Goal: Information Seeking & Learning: Learn about a topic

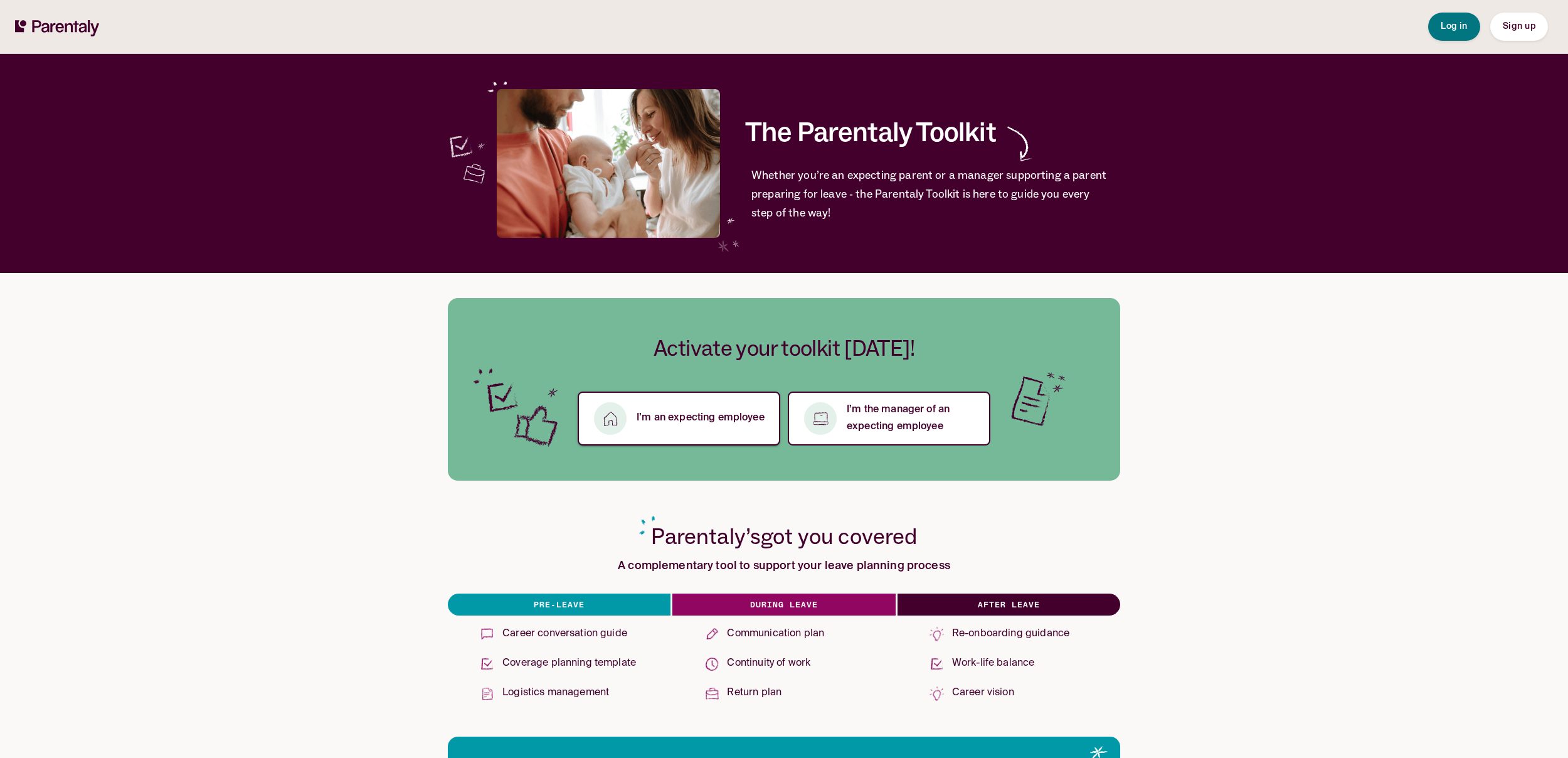
click at [715, 409] on p "I’m an expecting employee" at bounding box center [700, 418] width 128 height 17
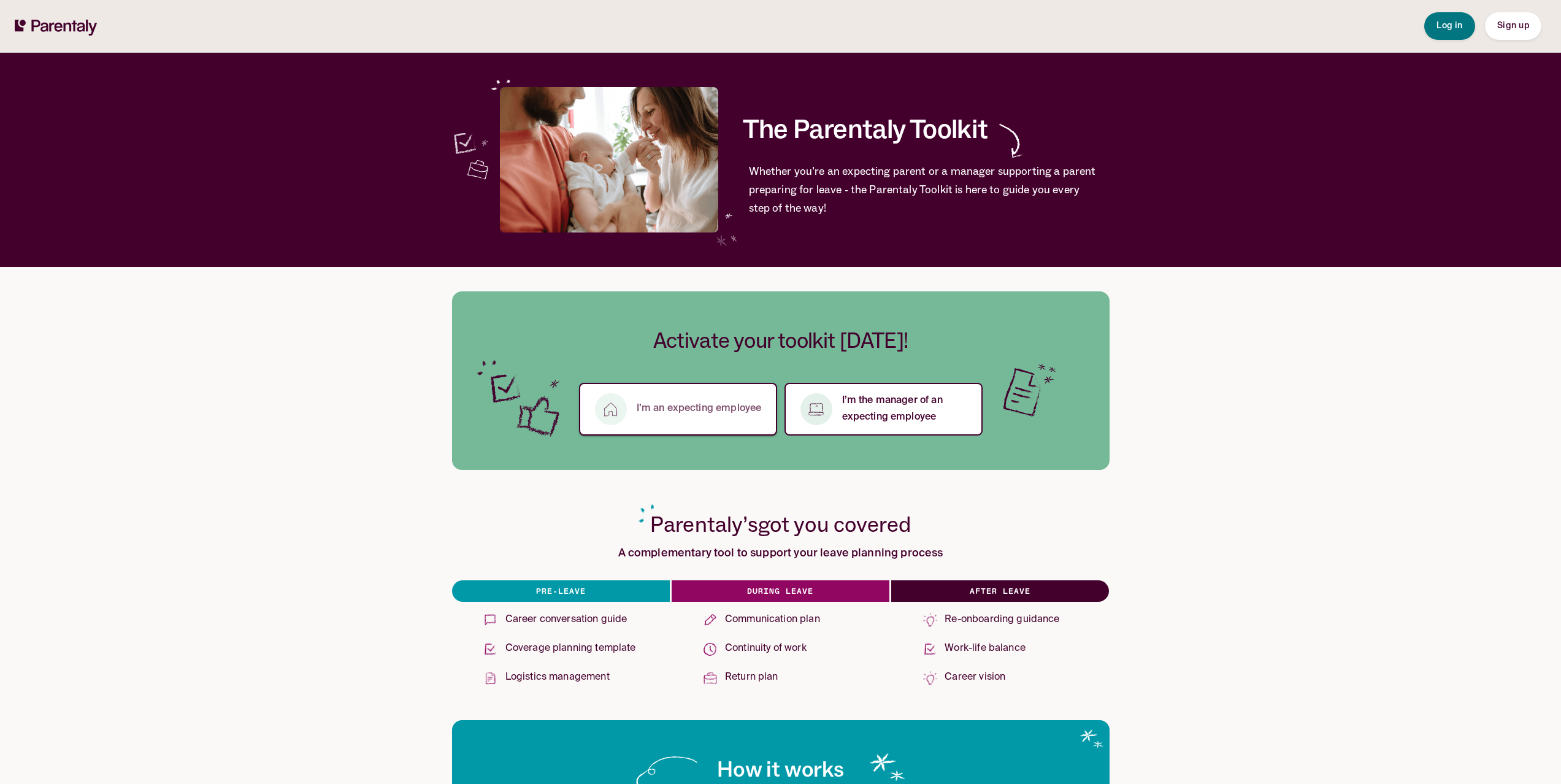
click at [696, 401] on p "I’m an expecting employee" at bounding box center [699, 408] width 125 height 16
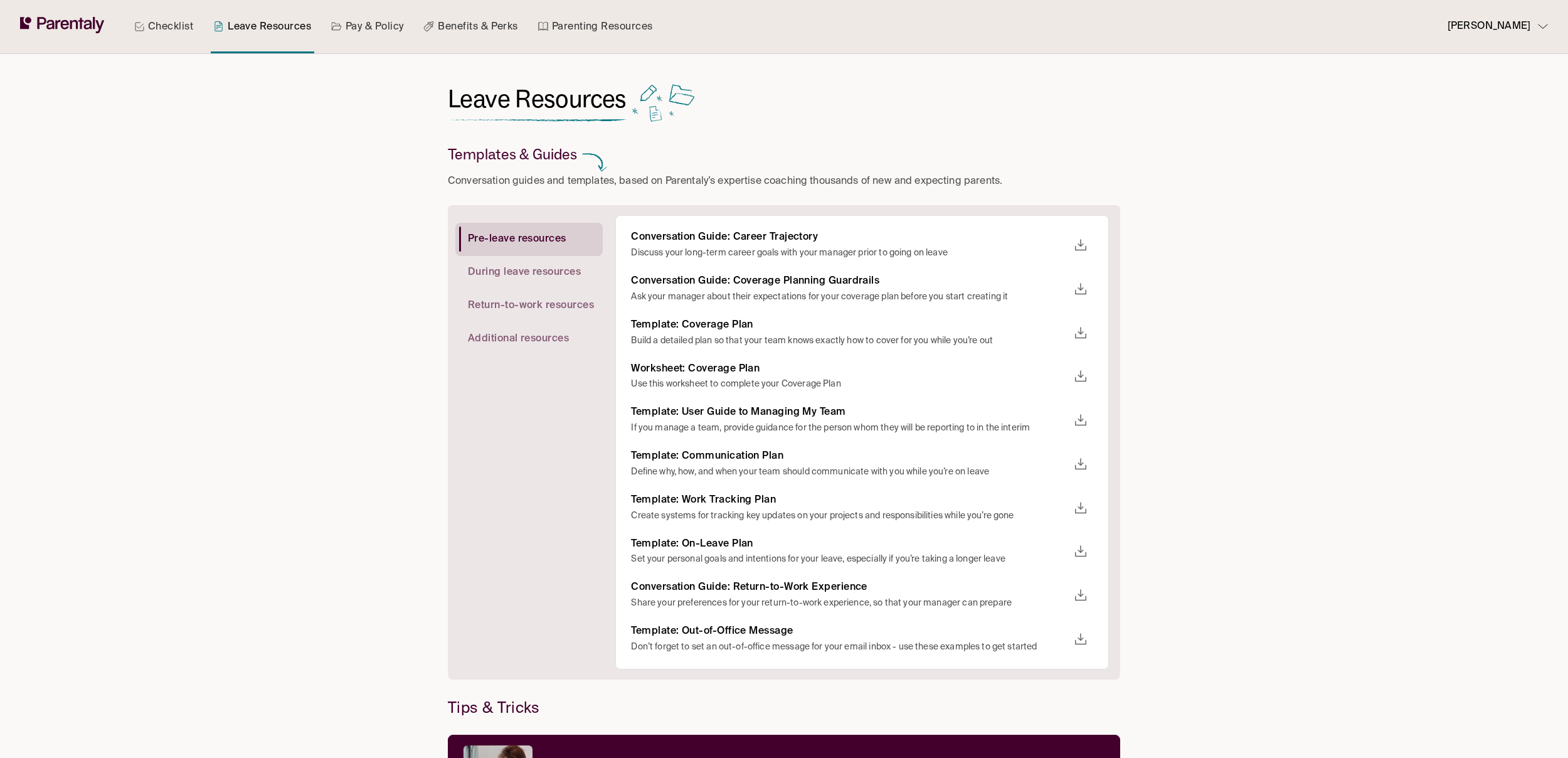
click at [952, 292] on p "Ask your manager about their expectations for your coverage plan before you sta…" at bounding box center [849, 297] width 437 height 13
click at [767, 343] on p "Build a detailed plan so that your team knows exactly how to cover for you whil…" at bounding box center [849, 341] width 437 height 13
click at [1080, 332] on icon "download" at bounding box center [1080, 333] width 15 height 15
click at [1138, 364] on span "Microsoft Word" at bounding box center [1147, 367] width 72 height 17
drag, startPoint x: 1322, startPoint y: 551, endPoint x: 1000, endPoint y: 486, distance: 328.5
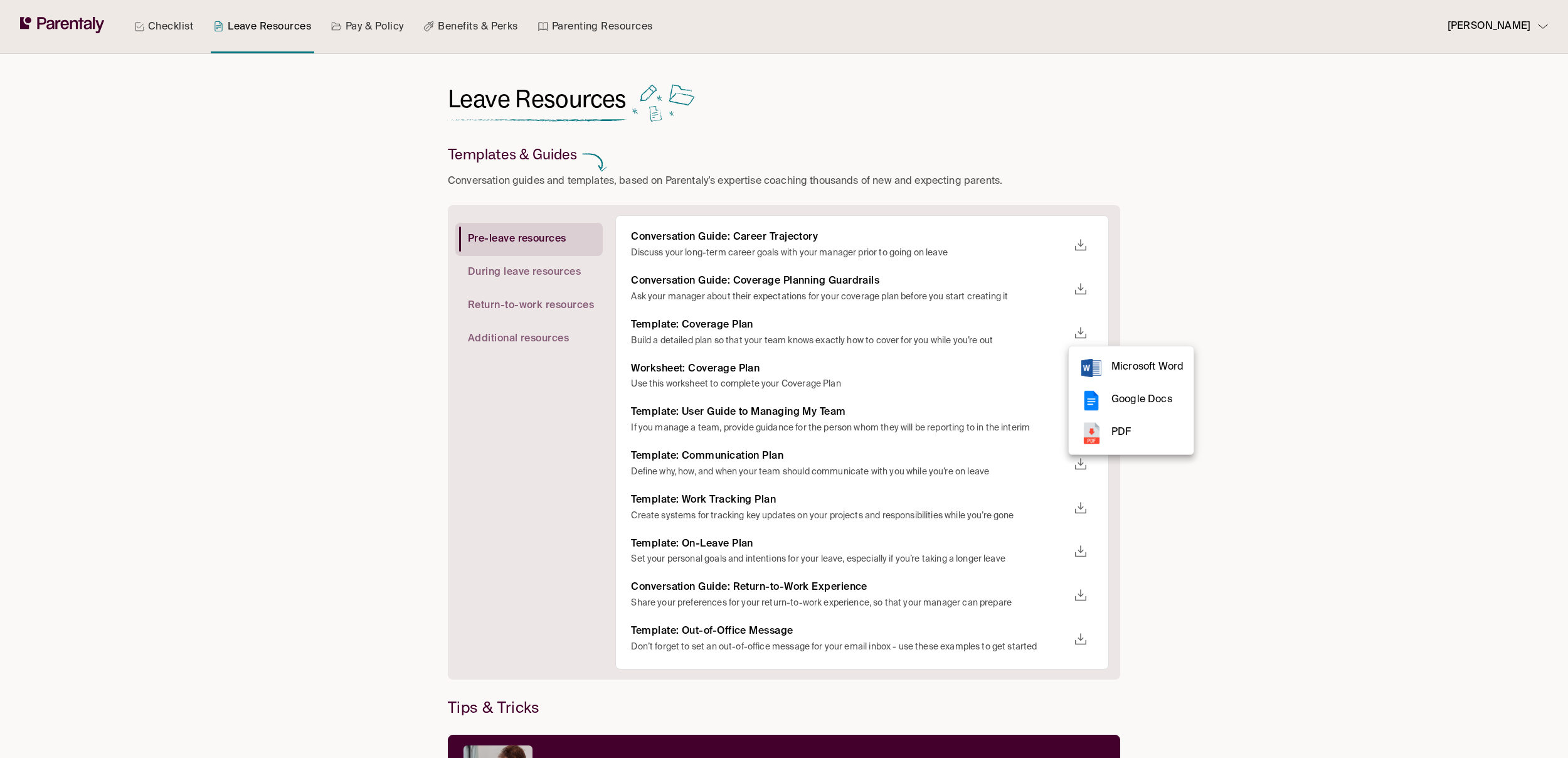
click at [1309, 550] on div at bounding box center [784, 379] width 1568 height 758
click at [1082, 461] on icon "download" at bounding box center [1080, 465] width 15 height 15
click at [1148, 498] on span "Microsoft Word" at bounding box center [1147, 498] width 72 height 17
click at [1318, 391] on div at bounding box center [784, 379] width 1568 height 758
drag, startPoint x: 850, startPoint y: 500, endPoint x: 880, endPoint y: 504, distance: 30.3
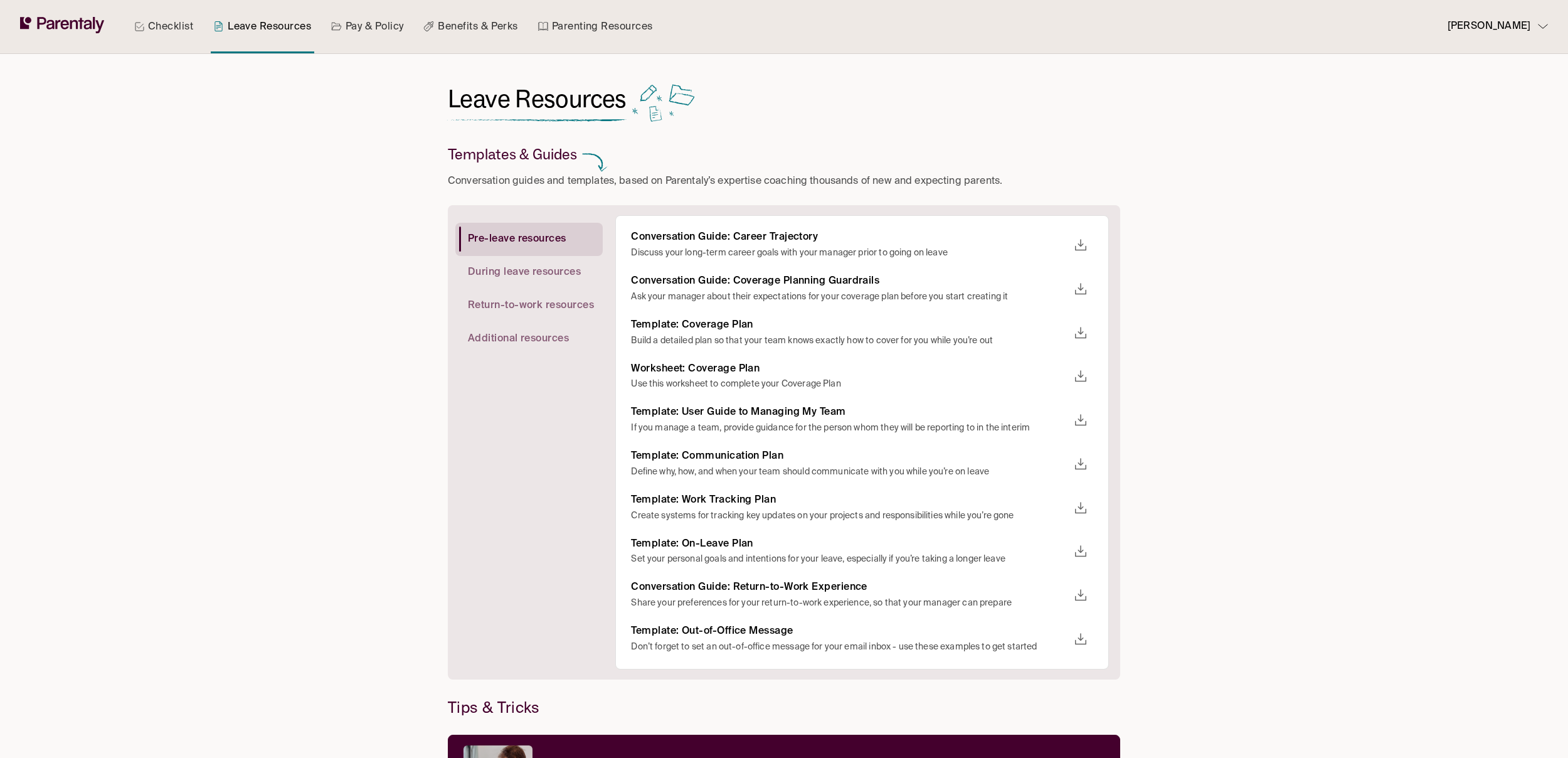
click at [850, 500] on h6 "Template: Work Tracking Plan" at bounding box center [849, 500] width 437 height 13
click at [1081, 507] on icon "download" at bounding box center [1080, 508] width 15 height 15
click at [1115, 547] on span "Microsoft Word" at bounding box center [1147, 542] width 72 height 17
click at [921, 596] on div at bounding box center [784, 379] width 1568 height 758
drag, startPoint x: 818, startPoint y: 664, endPoint x: 977, endPoint y: 649, distance: 159.7
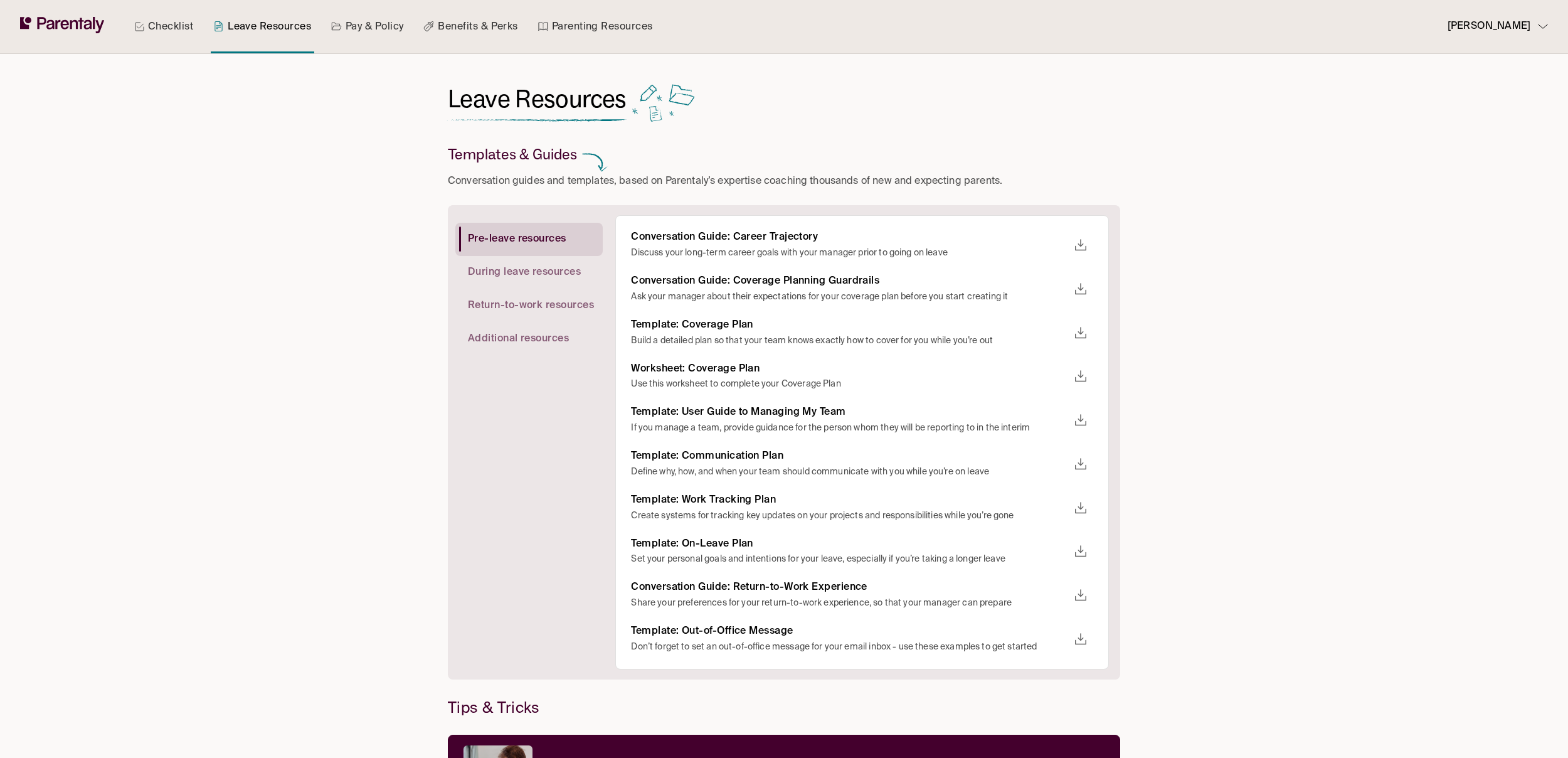
click at [818, 664] on div "Conversation Guide: Career Trajectory Discuss your long-term career goals with …" at bounding box center [862, 442] width 493 height 454
click at [1035, 645] on p "Don’t forget to set an out-of-office message for your email inbox - use these e…" at bounding box center [849, 647] width 437 height 13
click at [1089, 640] on button "download" at bounding box center [1080, 638] width 25 height 25
click at [1097, 658] on rect at bounding box center [1090, 660] width 20 height 18
click at [506, 337] on div at bounding box center [784, 379] width 1568 height 758
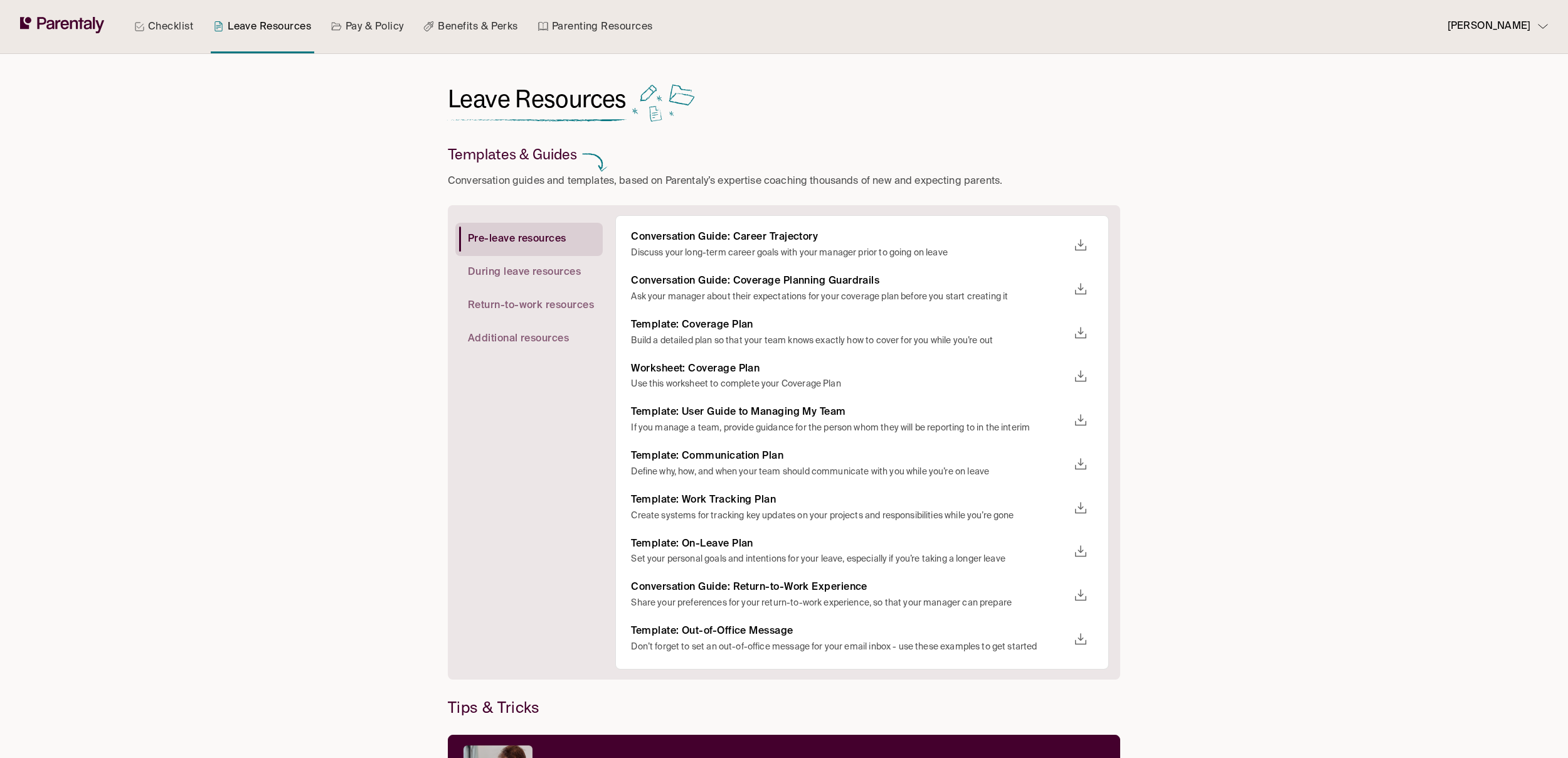
click at [505, 341] on span "Additional resources" at bounding box center [519, 339] width 101 height 13
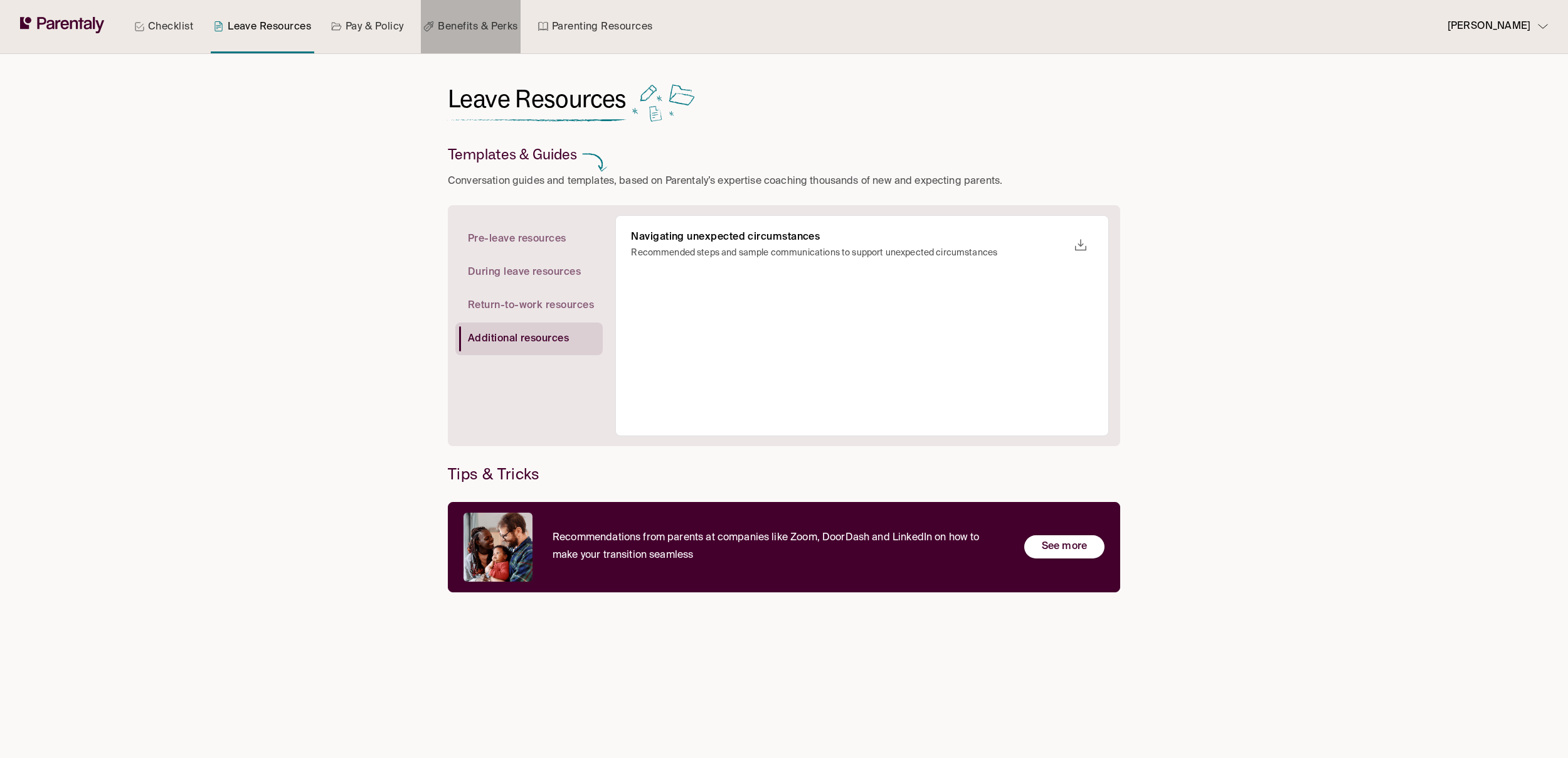
click at [488, 21] on link "Benefits & Perks" at bounding box center [470, 26] width 99 height 53
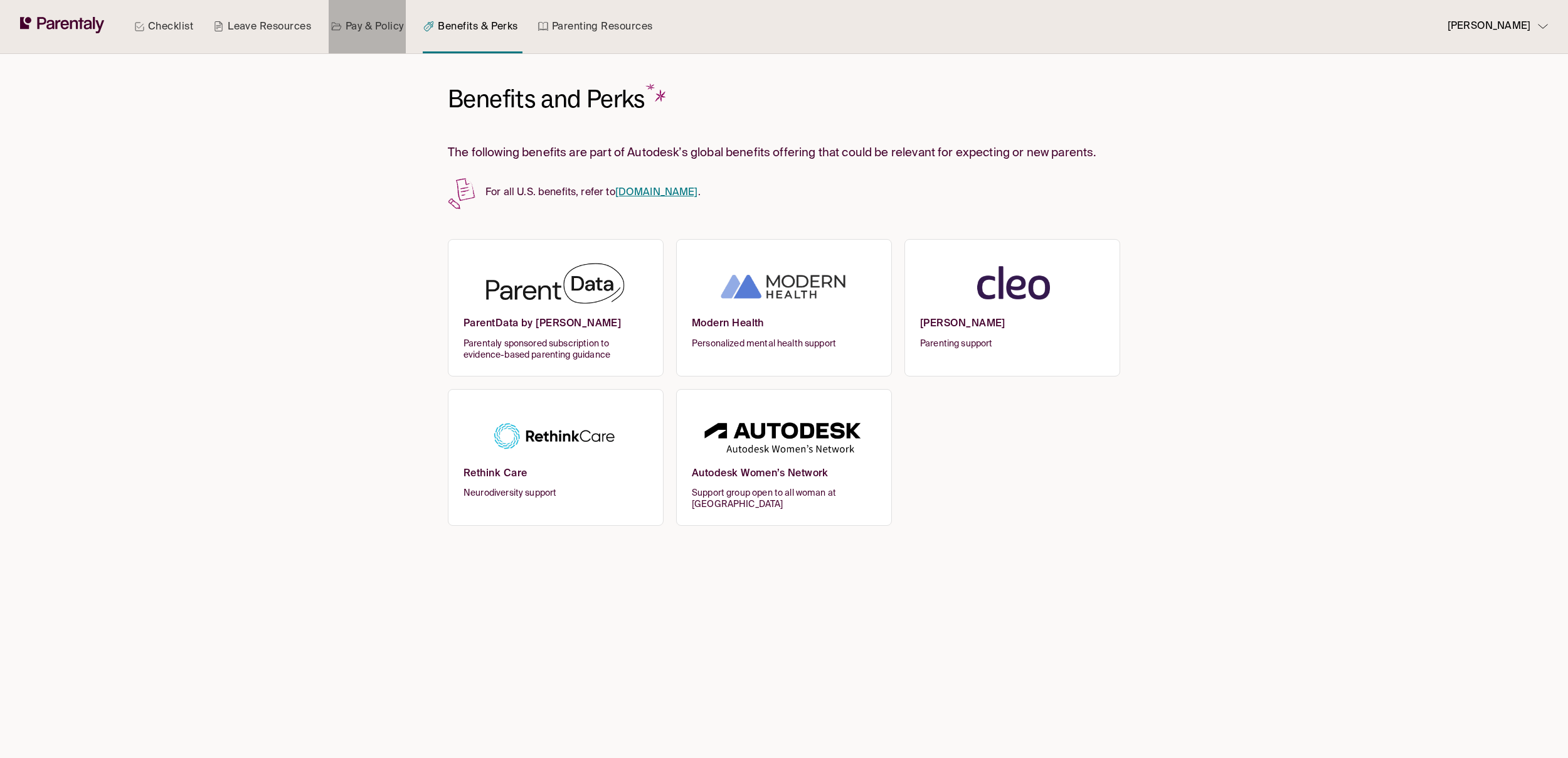
click at [334, 21] on icon at bounding box center [335, 26] width 10 height 10
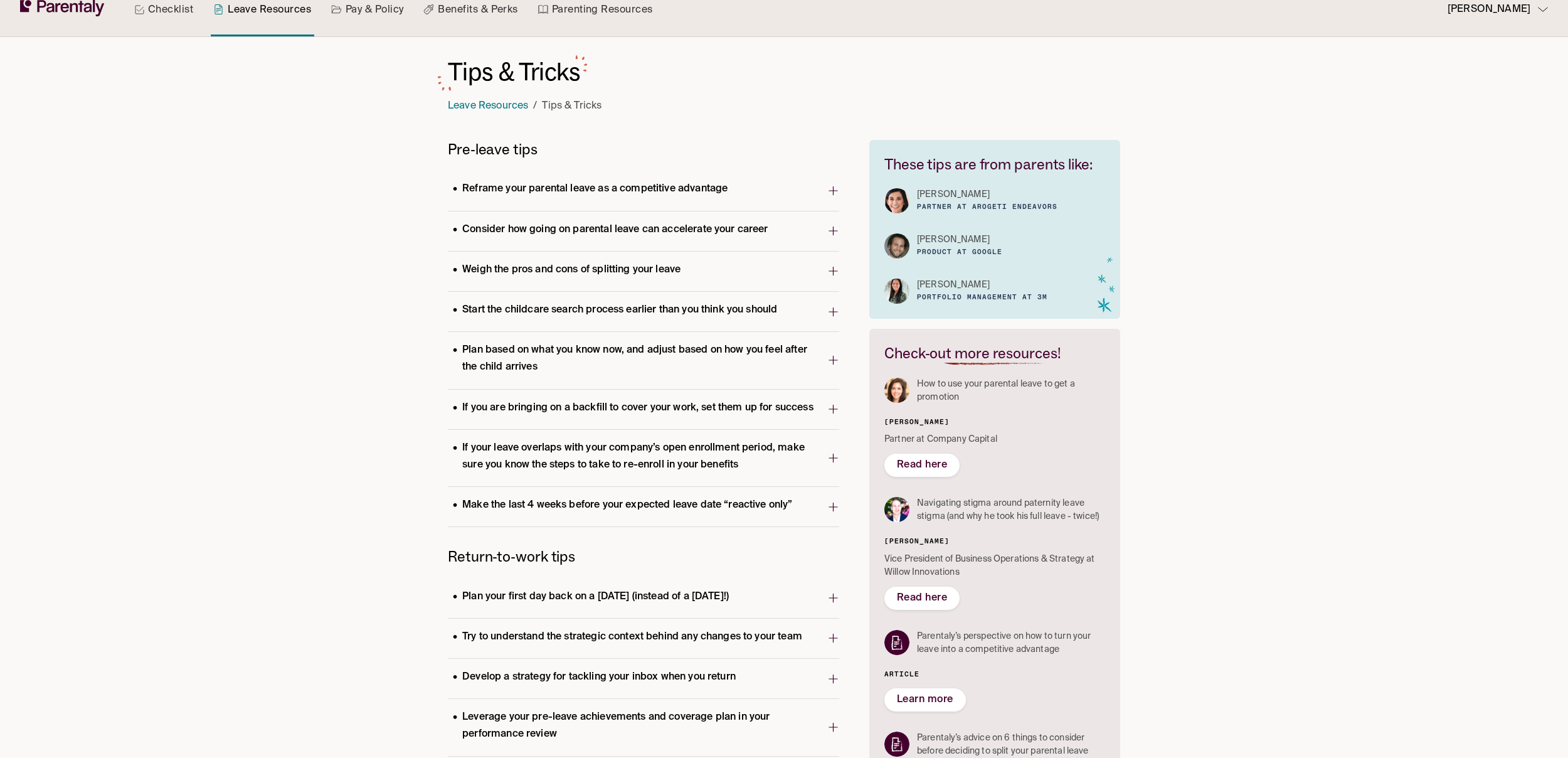
scroll to position [24, 0]
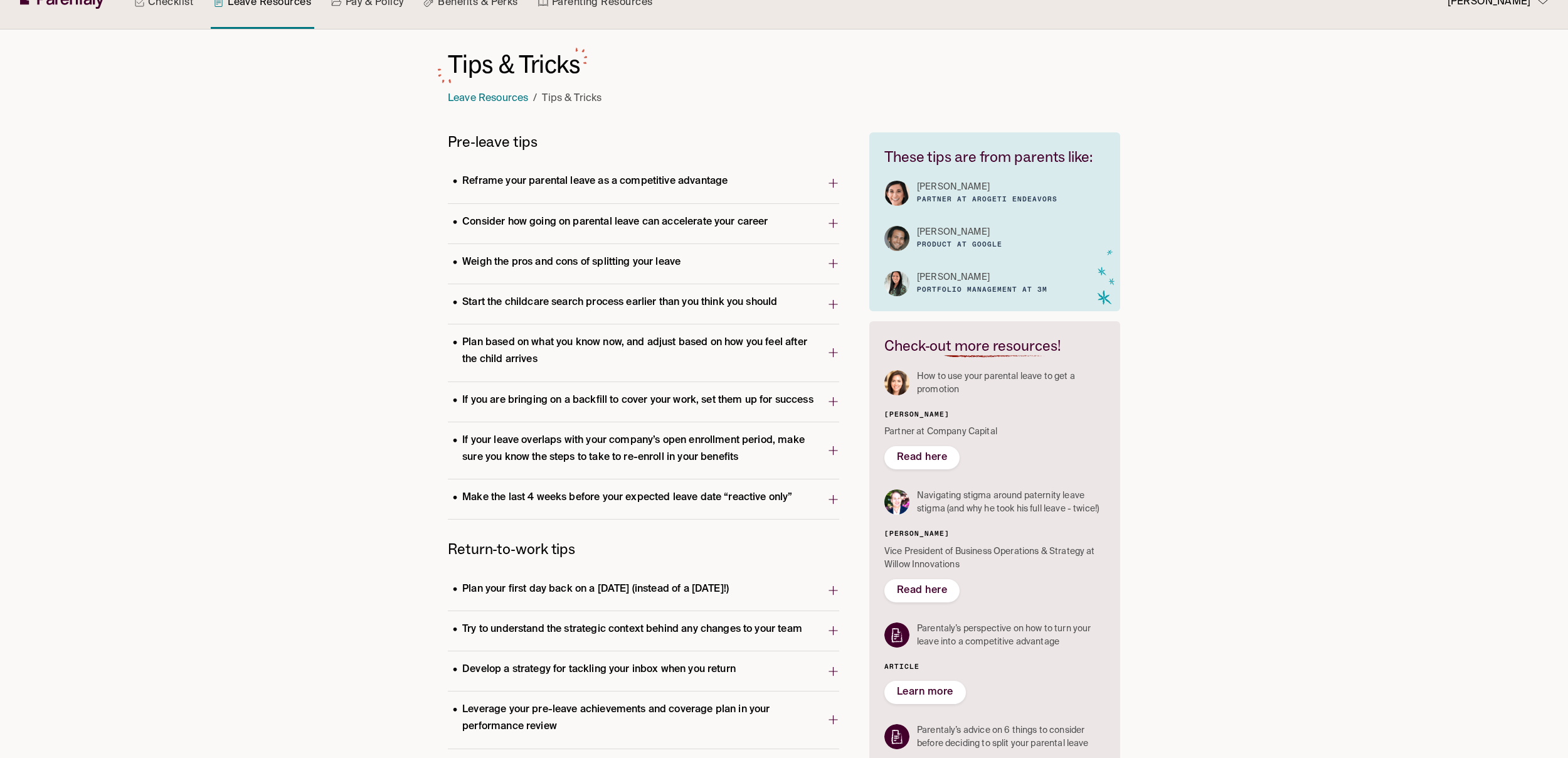
click at [821, 400] on span "If you are bringing on a backfill to cover your work, set them up for success" at bounding box center [637, 402] width 379 height 24
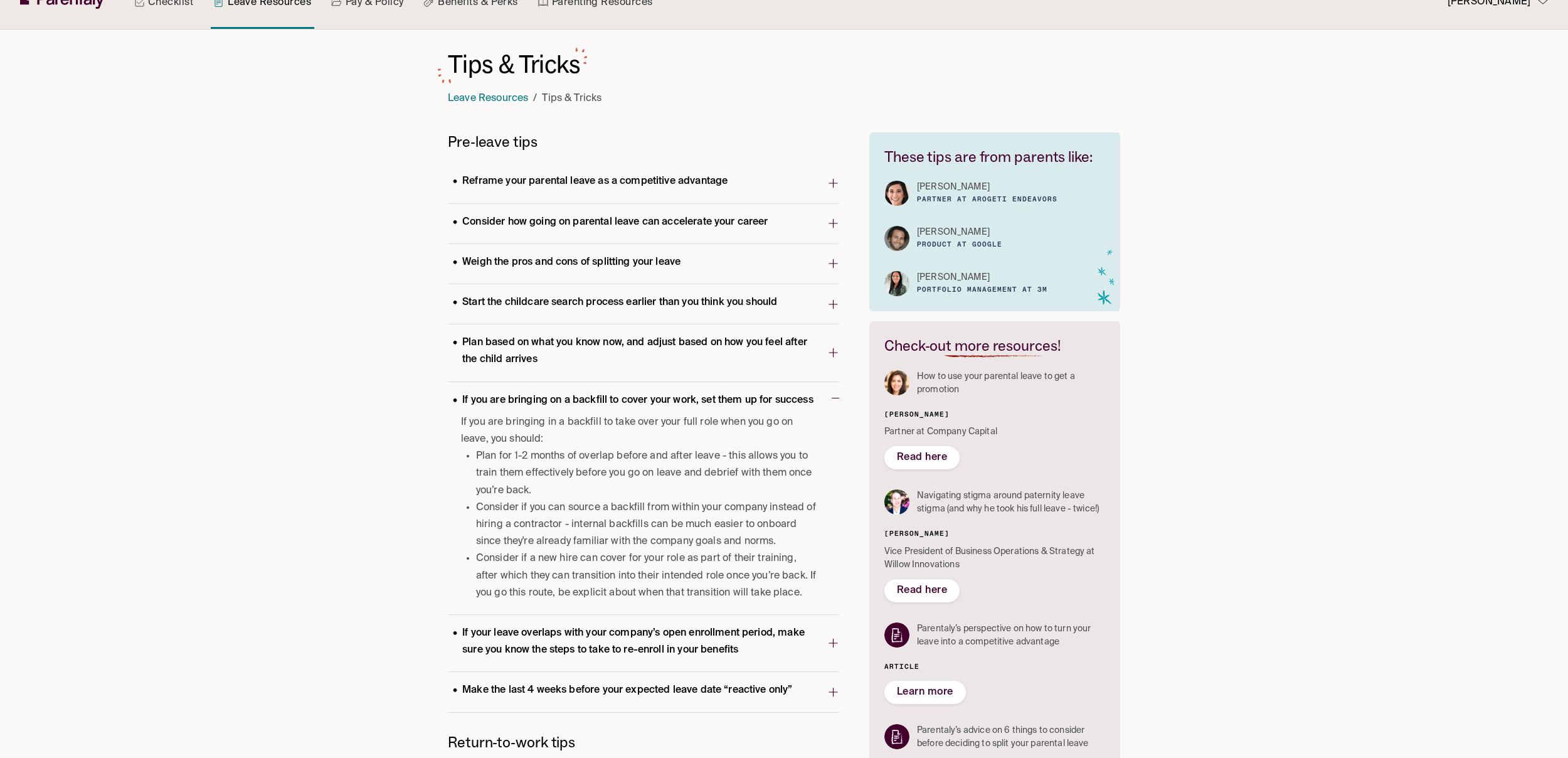
click at [821, 400] on span "If you are bringing on a backfill to cover your work, set them up for success" at bounding box center [639, 402] width 384 height 24
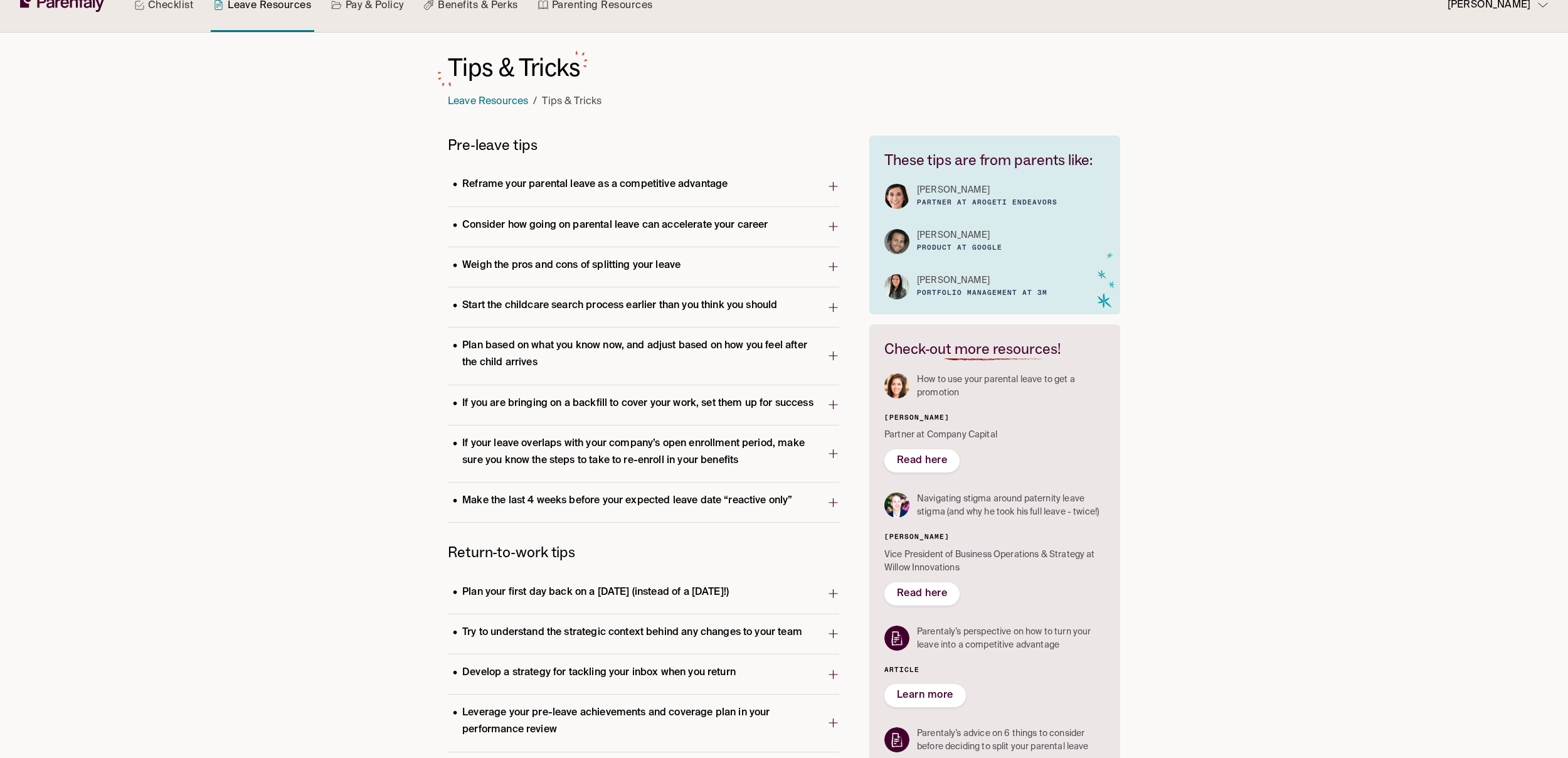
click at [839, 393] on div "Pre-leave tips Reframe your parental leave as a competitive advantage Parentaly…" at bounding box center [783, 500] width 672 height 729
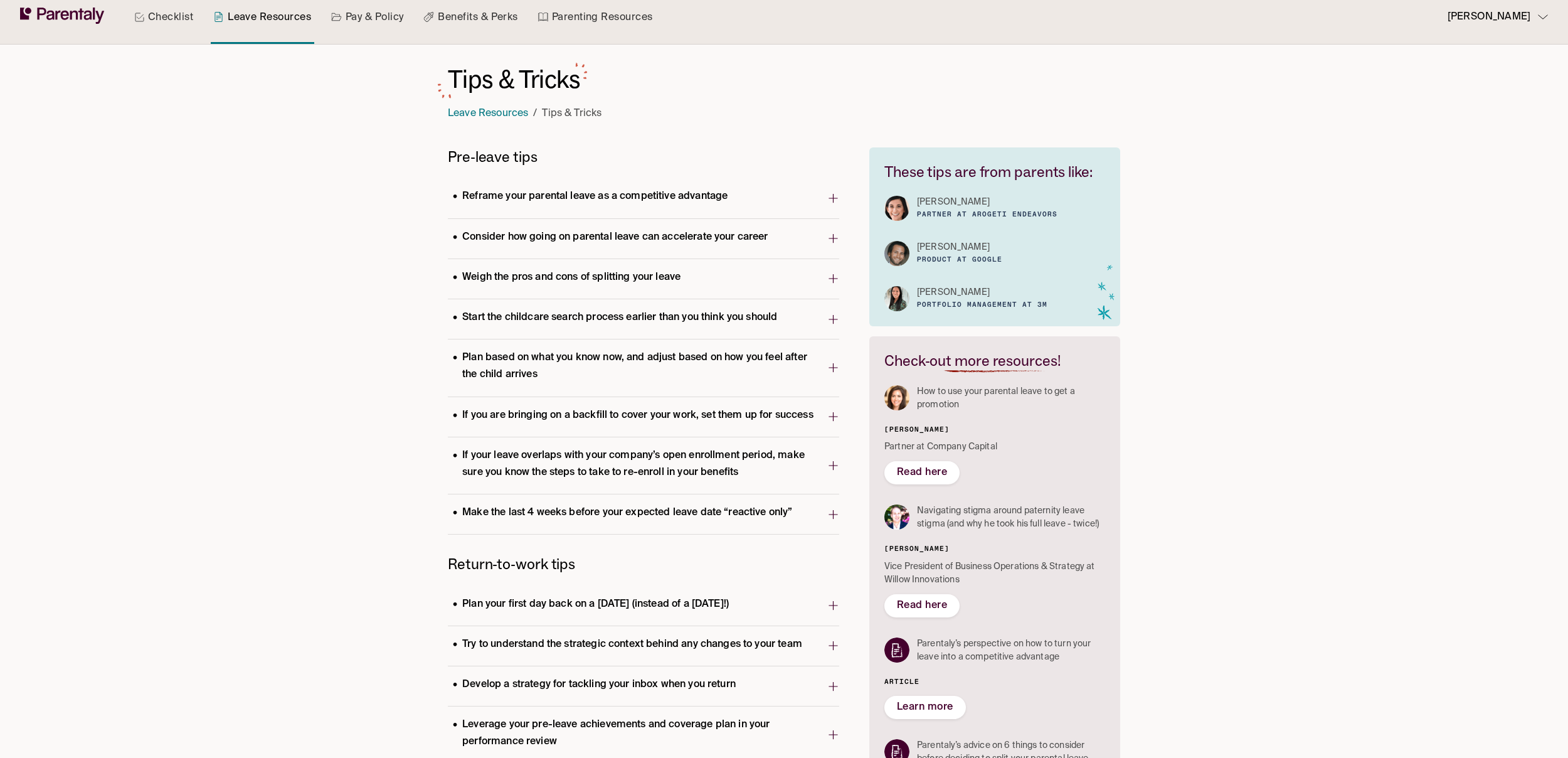
click at [827, 420] on icon "button" at bounding box center [833, 416] width 12 height 20
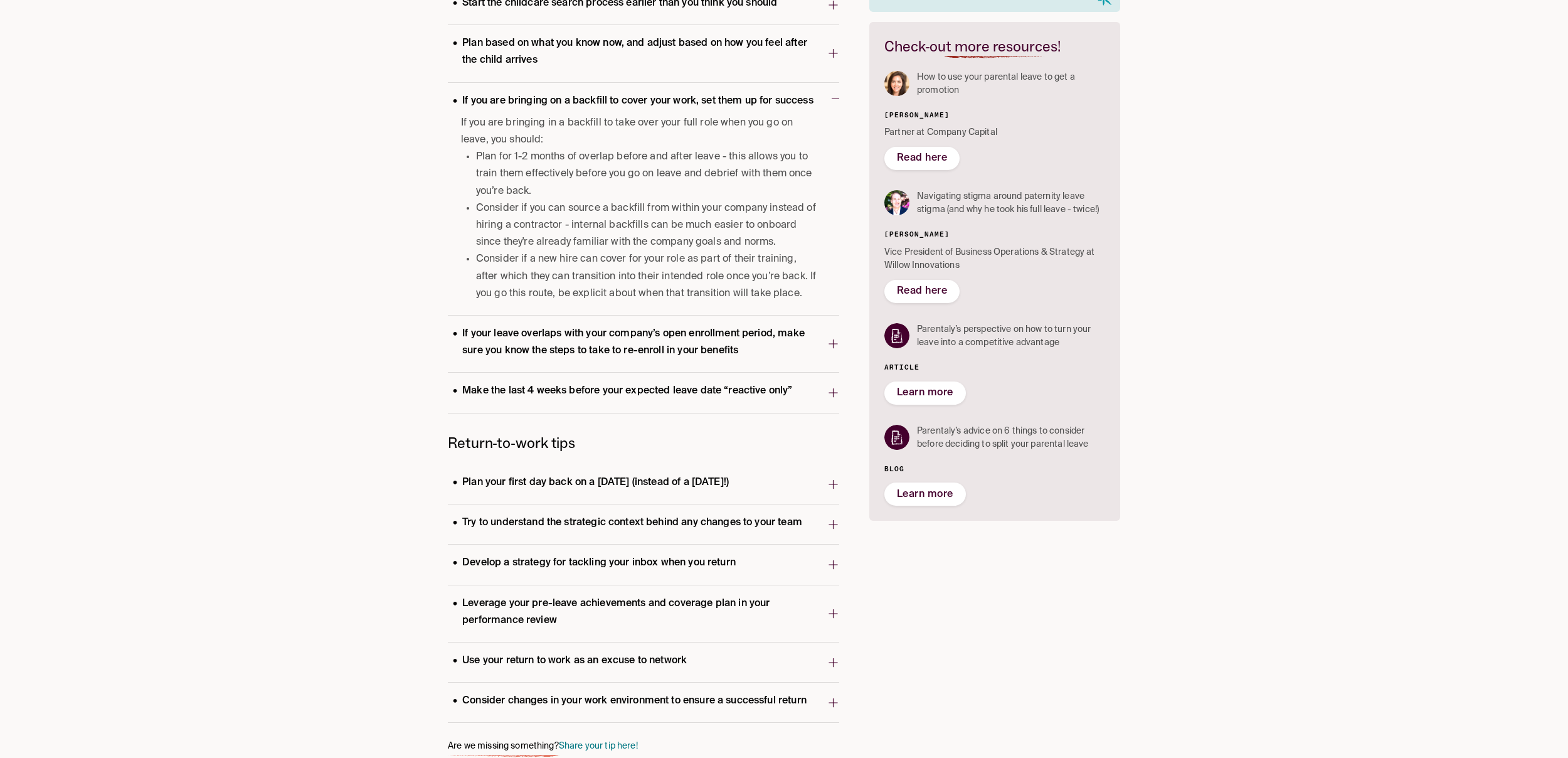
scroll to position [341, 0]
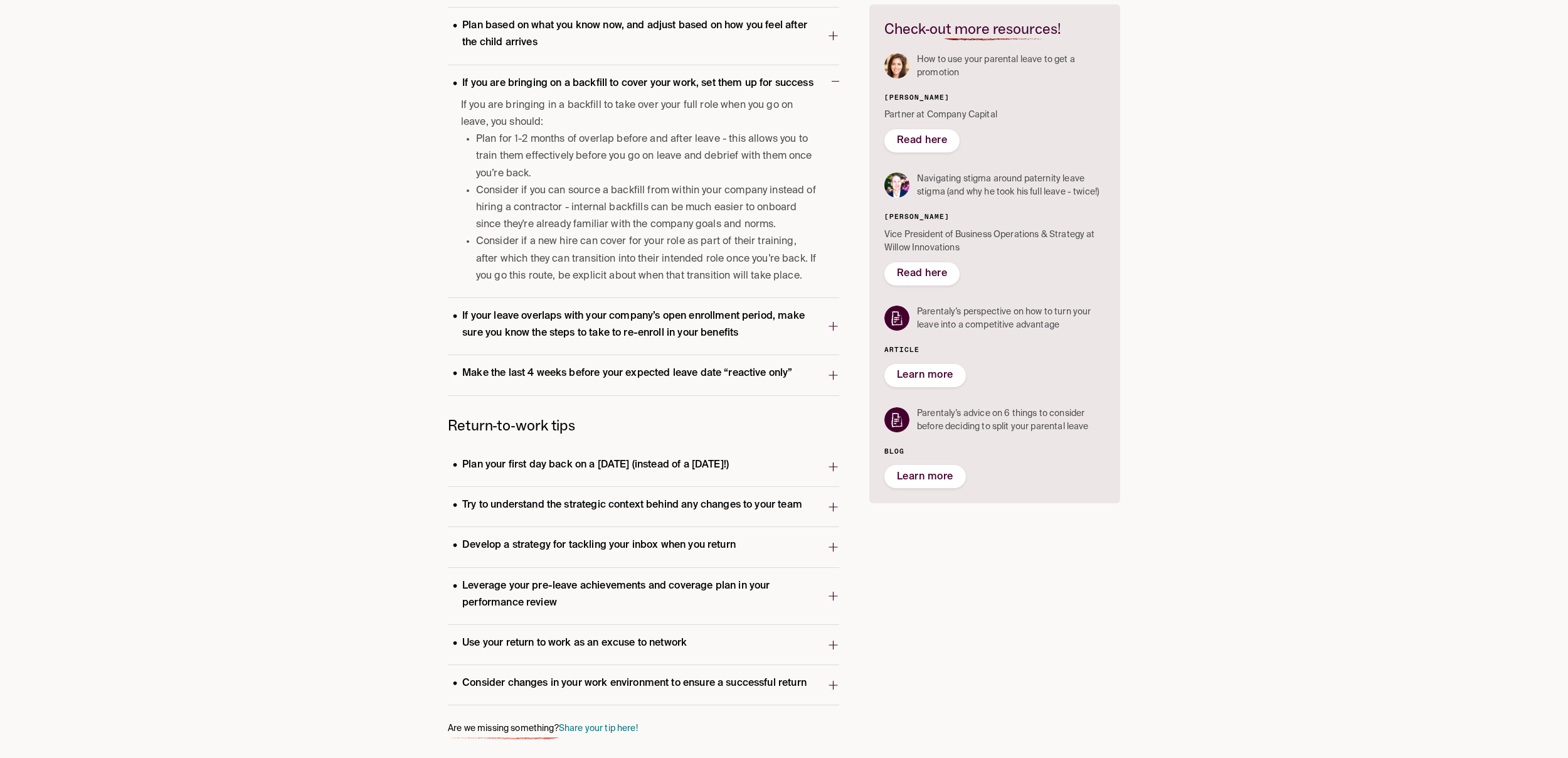
click at [835, 682] on icon "button" at bounding box center [833, 684] width 12 height 20
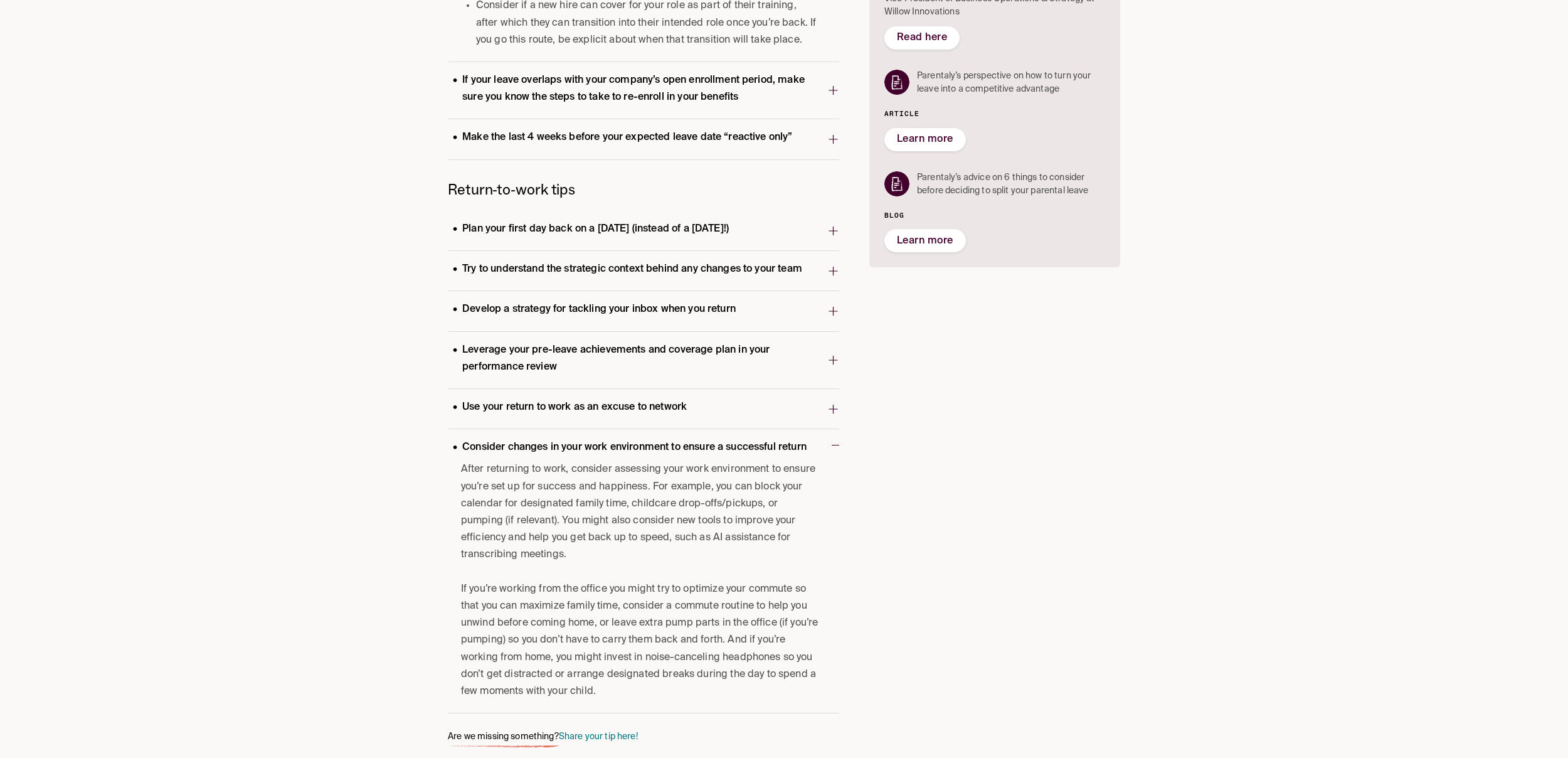
scroll to position [585, 0]
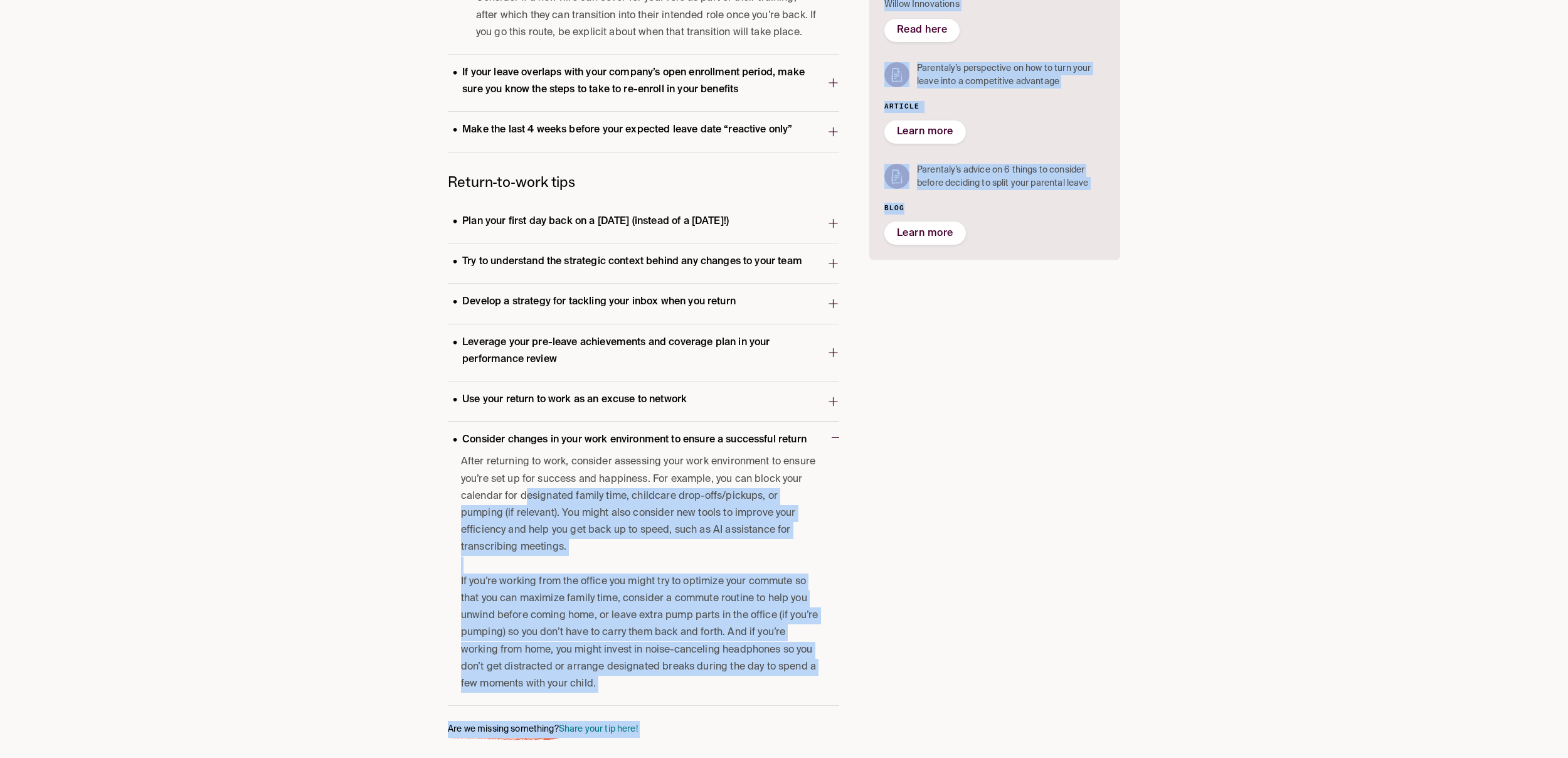
drag, startPoint x: 528, startPoint y: 497, endPoint x: 862, endPoint y: 659, distance: 371.2
click at [861, 674] on div "Pre-leave tips Reframe your parental leave as a competitive advantage Parentaly…" at bounding box center [783, 154] width 672 height 1166
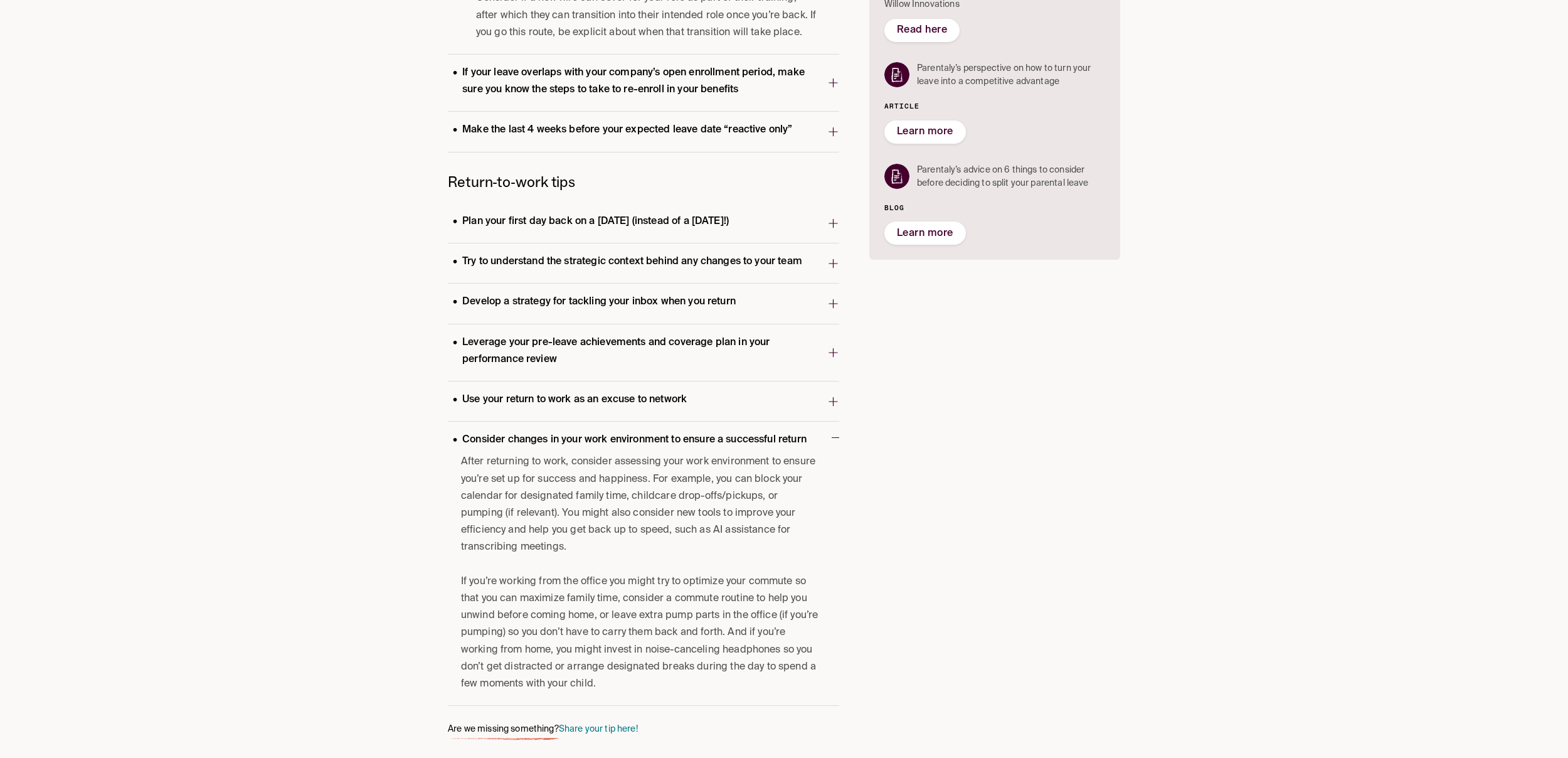
click at [844, 400] on div "Pre-leave tips Reframe your parental leave as a competitive advantage Parentaly…" at bounding box center [783, 154] width 672 height 1166
click at [840, 402] on div "Pre-leave tips Reframe your parental leave as a competitive advantage Parentaly…" at bounding box center [783, 154] width 672 height 1166
click at [834, 404] on icon "button" at bounding box center [833, 401] width 12 height 20
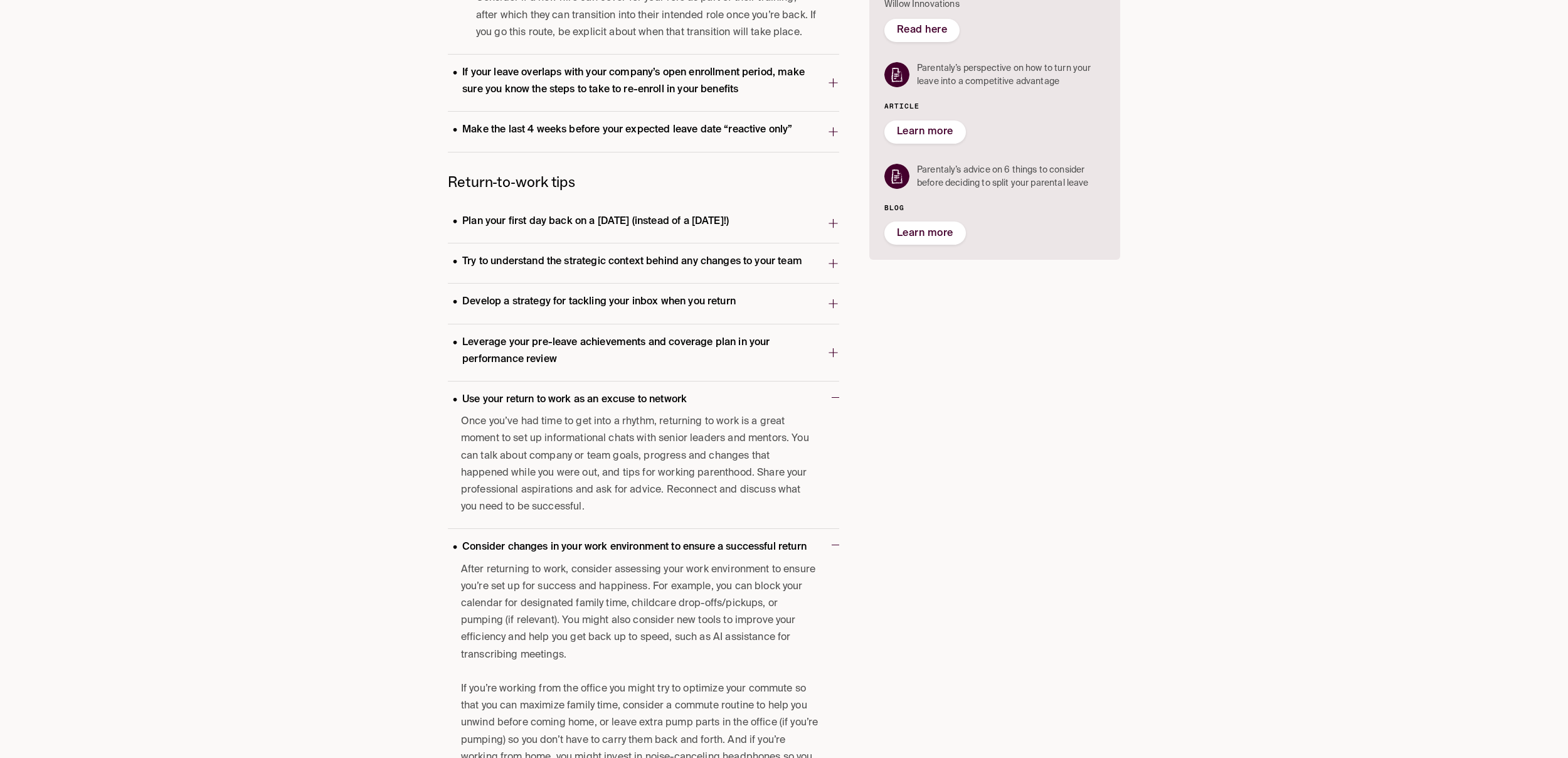
click at [743, 348] on p "Leverage your pre-leave achievements and coverage plan in your performance revi…" at bounding box center [637, 351] width 379 height 34
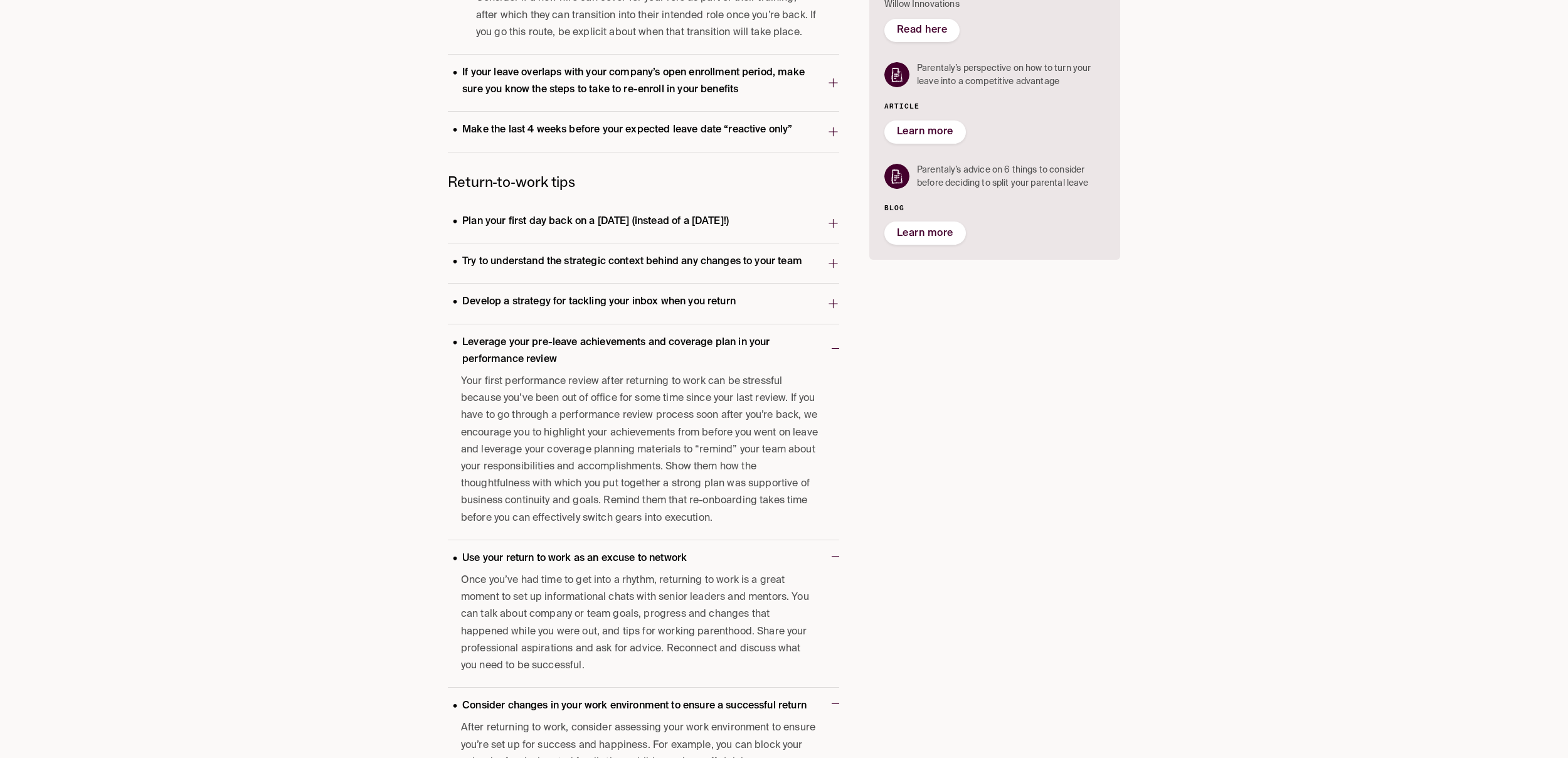
drag, startPoint x: 499, startPoint y: 343, endPoint x: 658, endPoint y: 360, distance: 159.9
click at [658, 360] on p "Leverage your pre-leave achievements and coverage plan in your performance revi…" at bounding box center [639, 351] width 384 height 34
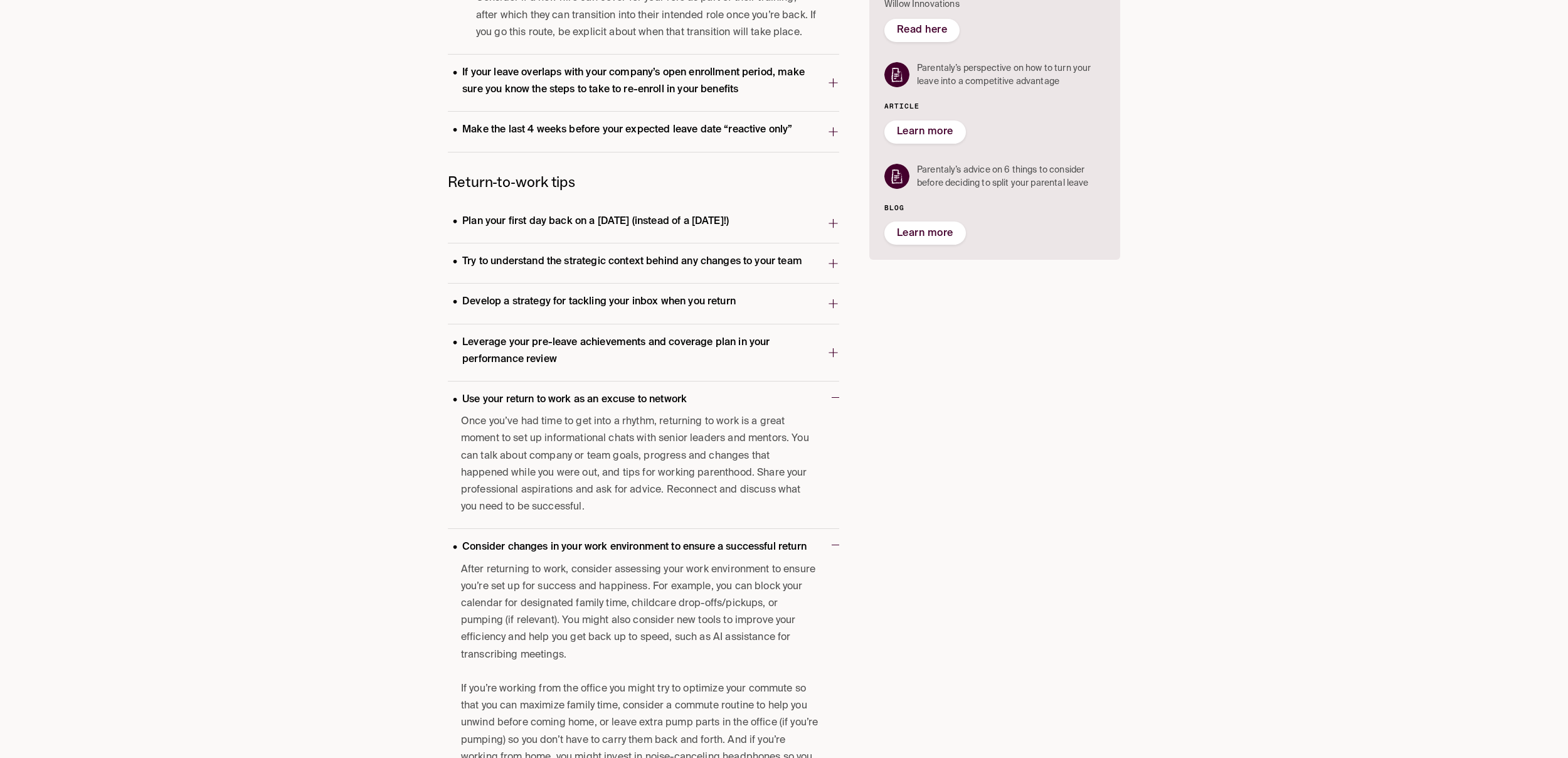
click at [834, 350] on icon "button" at bounding box center [833, 351] width 12 height 20
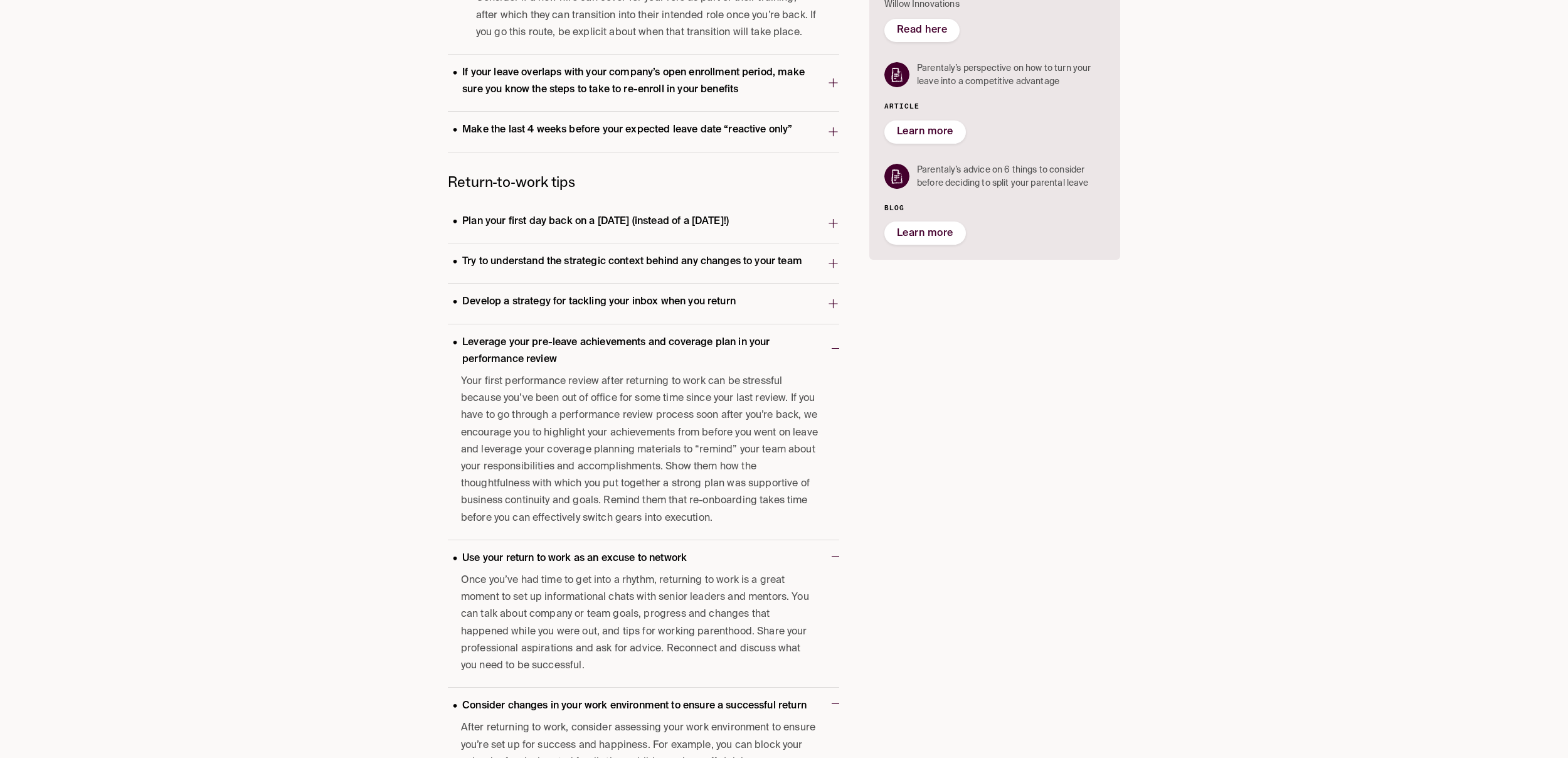
click at [628, 301] on p "Develop a strategy for tackling your inbox when you return" at bounding box center [593, 302] width 292 height 17
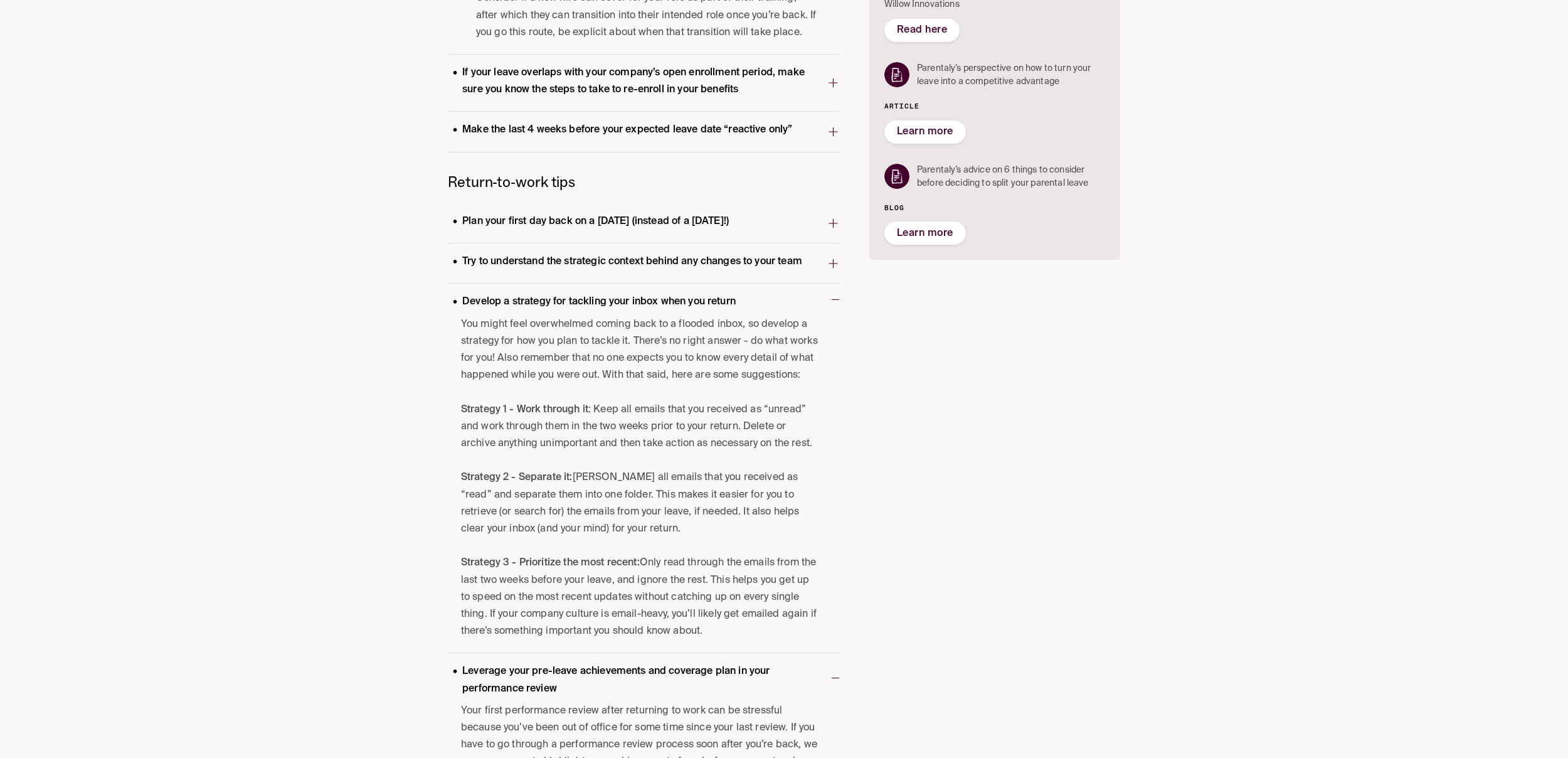
click at [668, 257] on p "Try to understand the strategic context behind any changes to your team" at bounding box center [627, 262] width 360 height 17
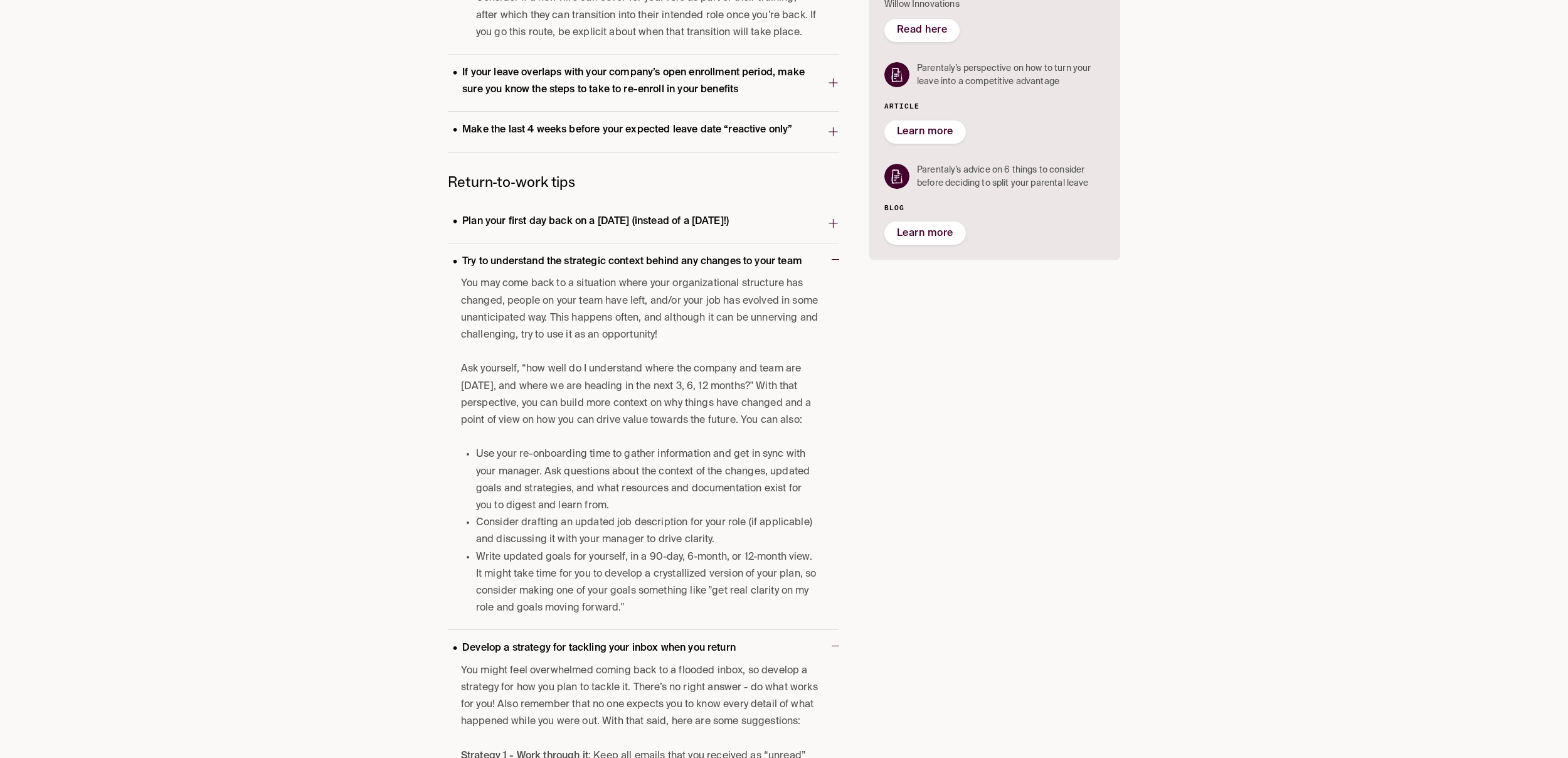
click at [676, 207] on button "Plan your first day back on a Wednesday (instead of a Monday!)" at bounding box center [643, 222] width 392 height 39
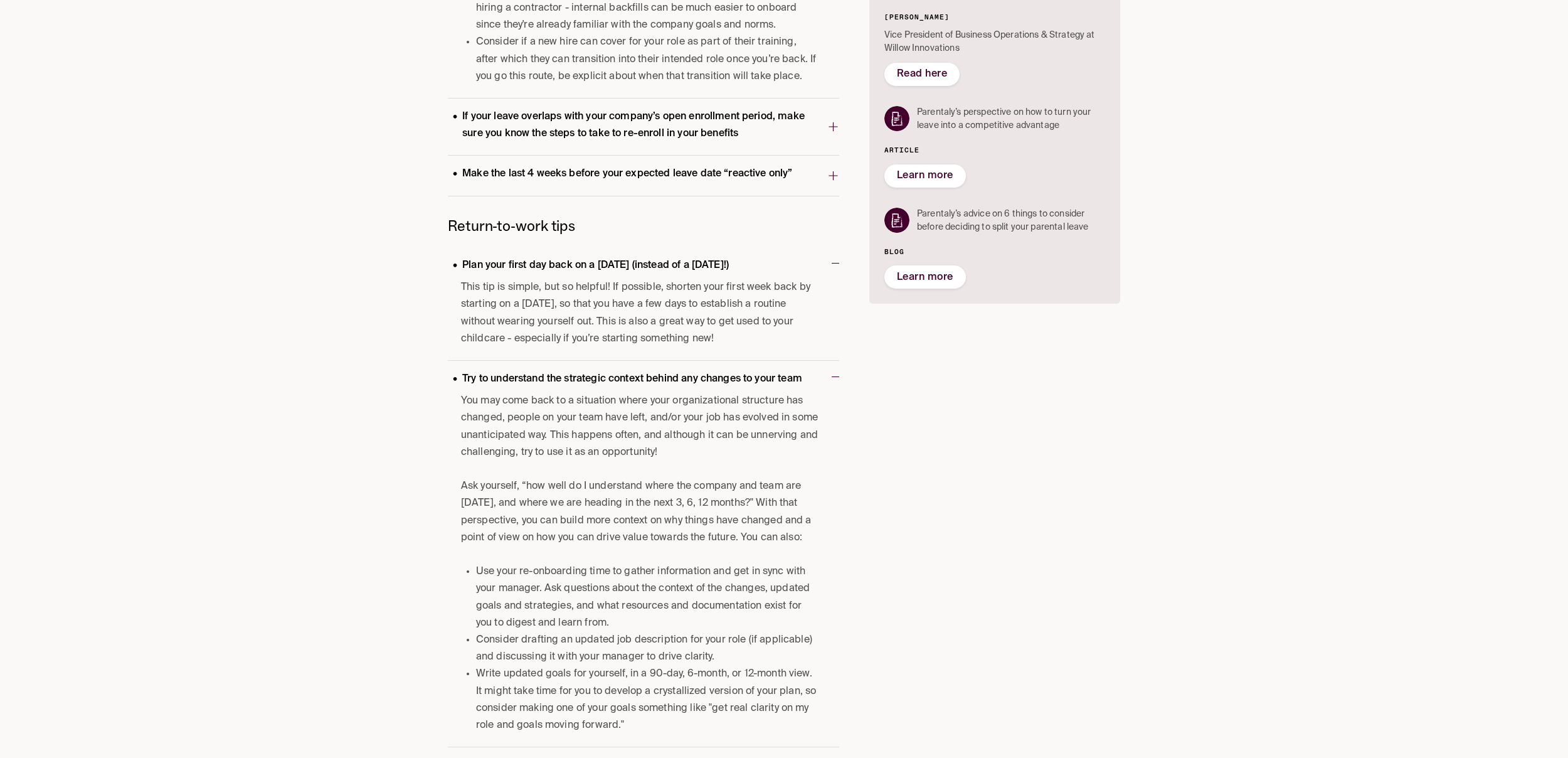
scroll to position [544, 0]
click at [639, 171] on p "Make the last 4 weeks before your expected leave date “reactive only”" at bounding box center [622, 171] width 350 height 17
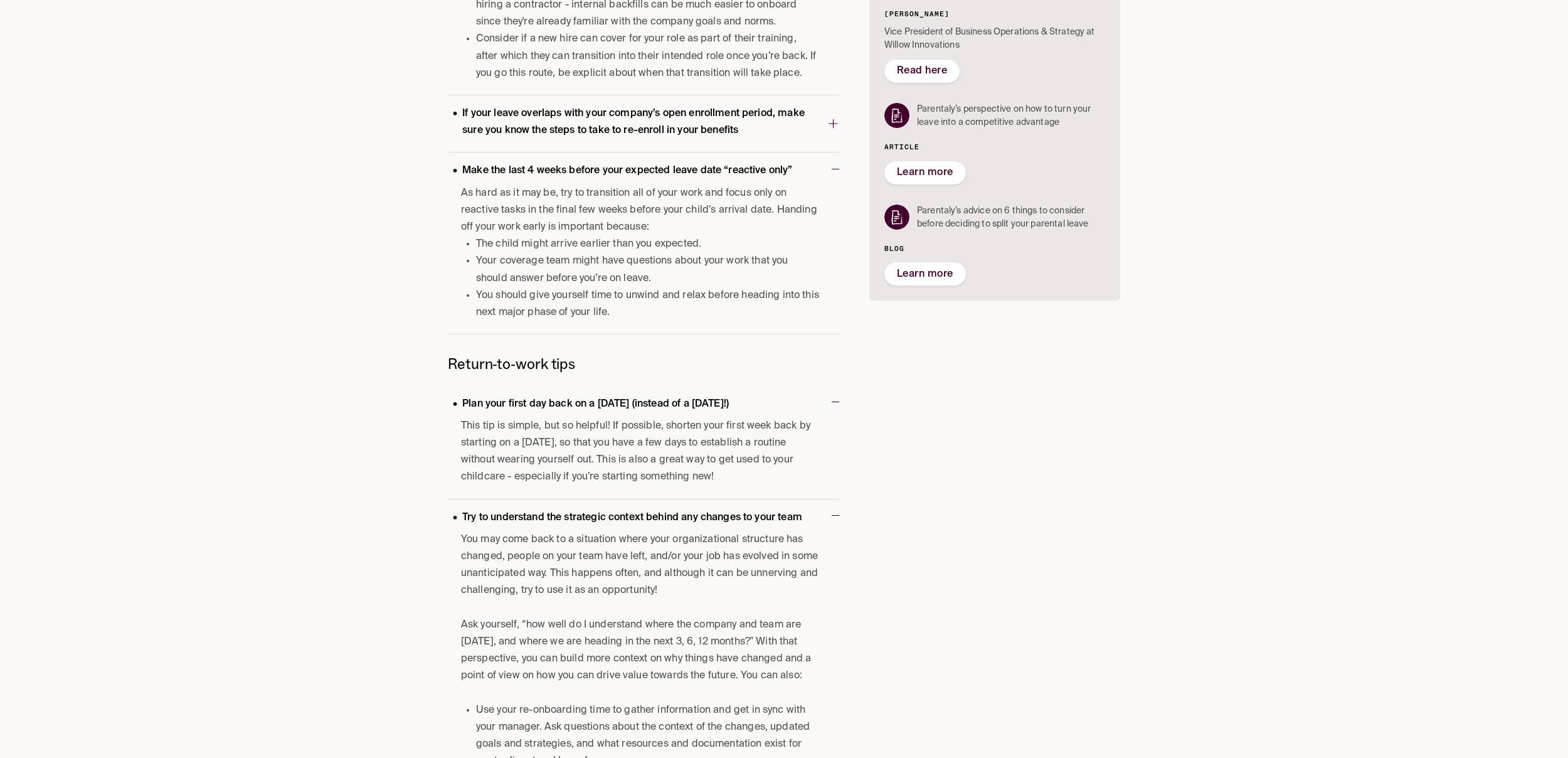
drag, startPoint x: 630, startPoint y: 175, endPoint x: 741, endPoint y: 193, distance: 112.4
click at [741, 193] on div "Make the last 4 weeks before your expected leave date “reactive only” As hard a…" at bounding box center [643, 243] width 392 height 181
drag, startPoint x: 487, startPoint y: 198, endPoint x: 682, endPoint y: 207, distance: 195.2
click at [682, 207] on p "As hard as it may be, try to transition all of your work and focus only on reac…" at bounding box center [639, 208] width 358 height 51
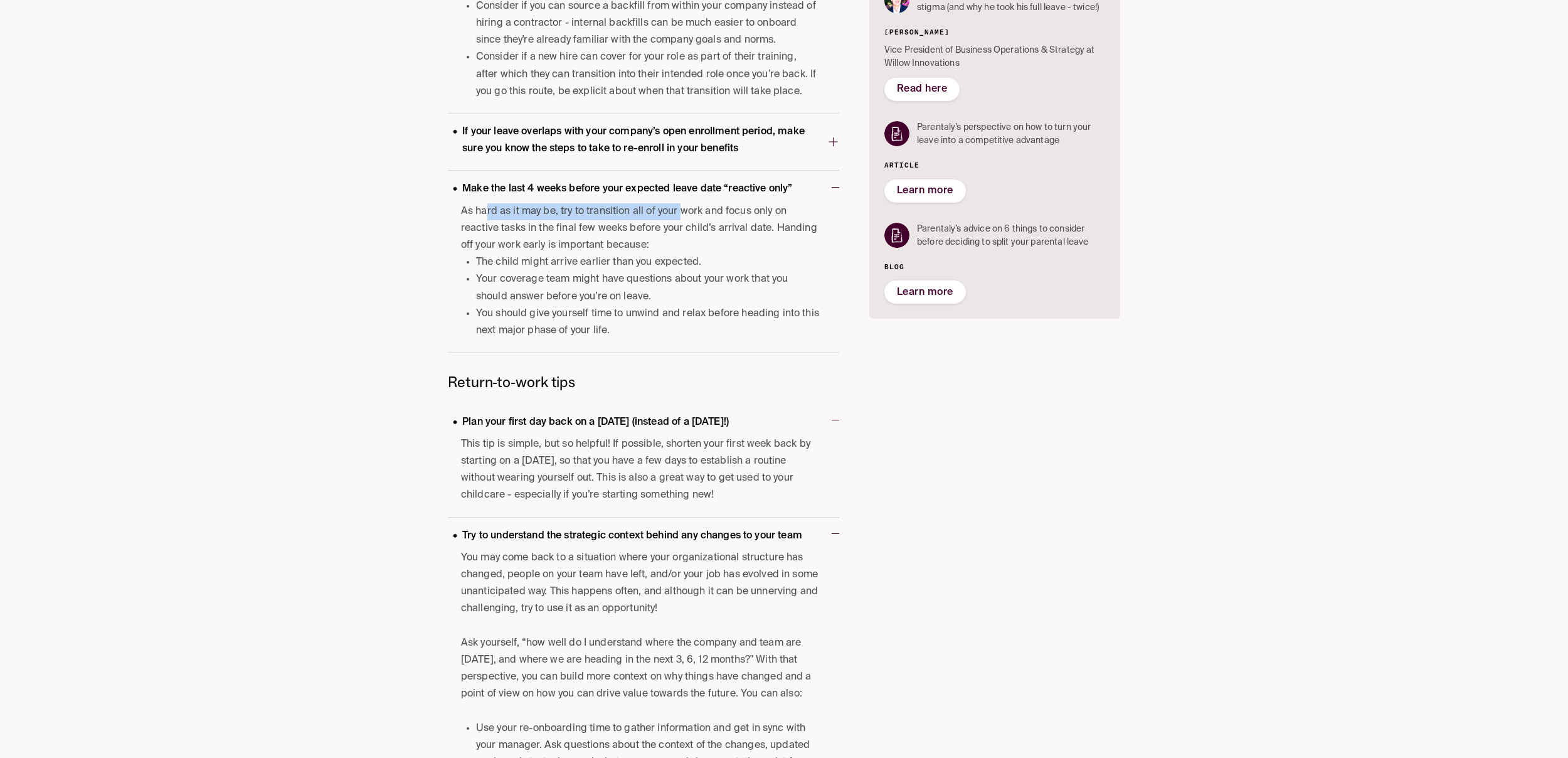
scroll to position [525, 0]
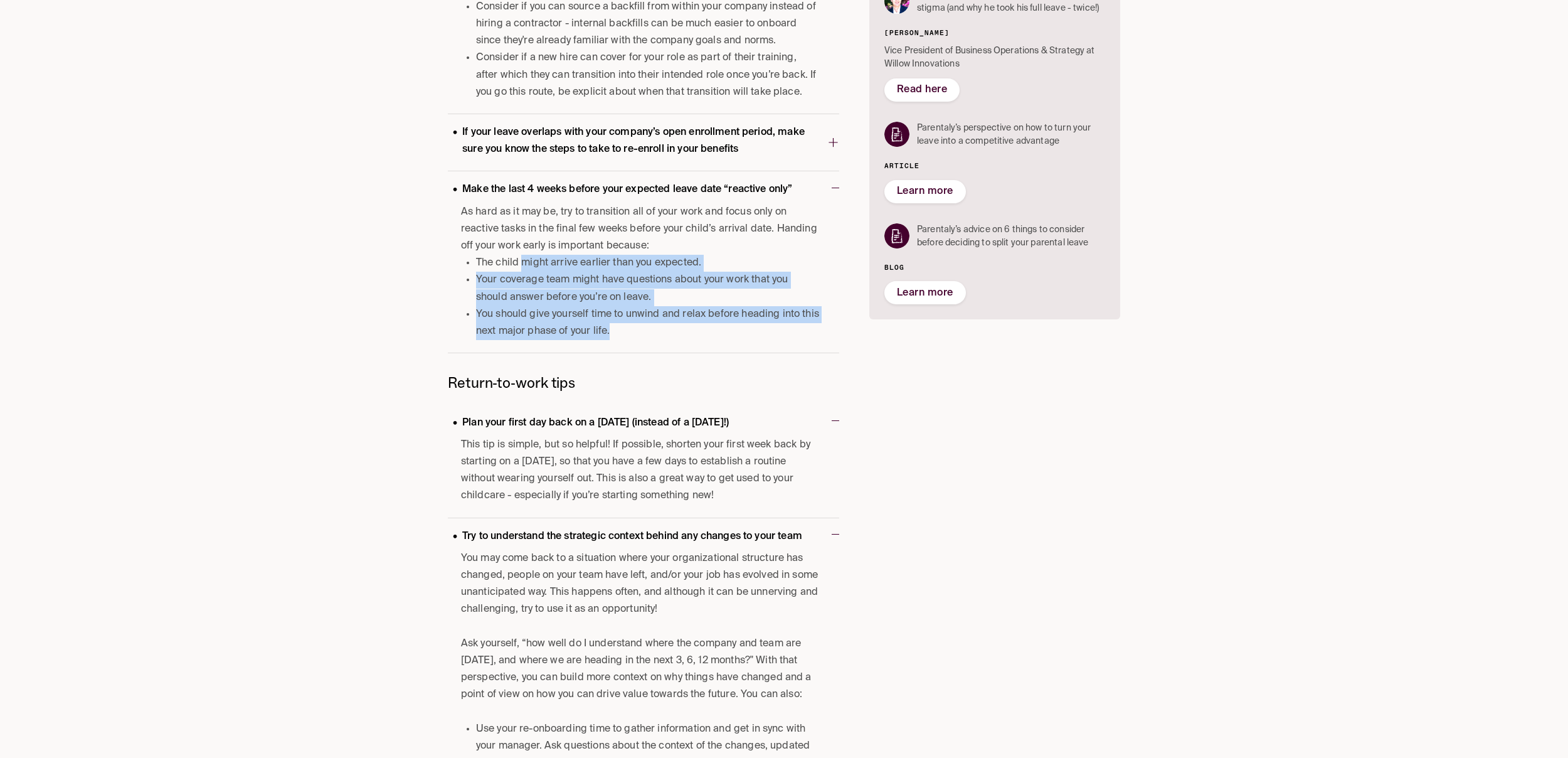
drag, startPoint x: 520, startPoint y: 265, endPoint x: 652, endPoint y: 298, distance: 136.1
click at [663, 329] on ul "The child might arrive earlier than you expected. Your coverage team might have…" at bounding box center [639, 296] width 358 height 85
click at [592, 141] on p "If your leave overlaps with your company’s open enrollment period, make sure yo…" at bounding box center [637, 141] width 379 height 34
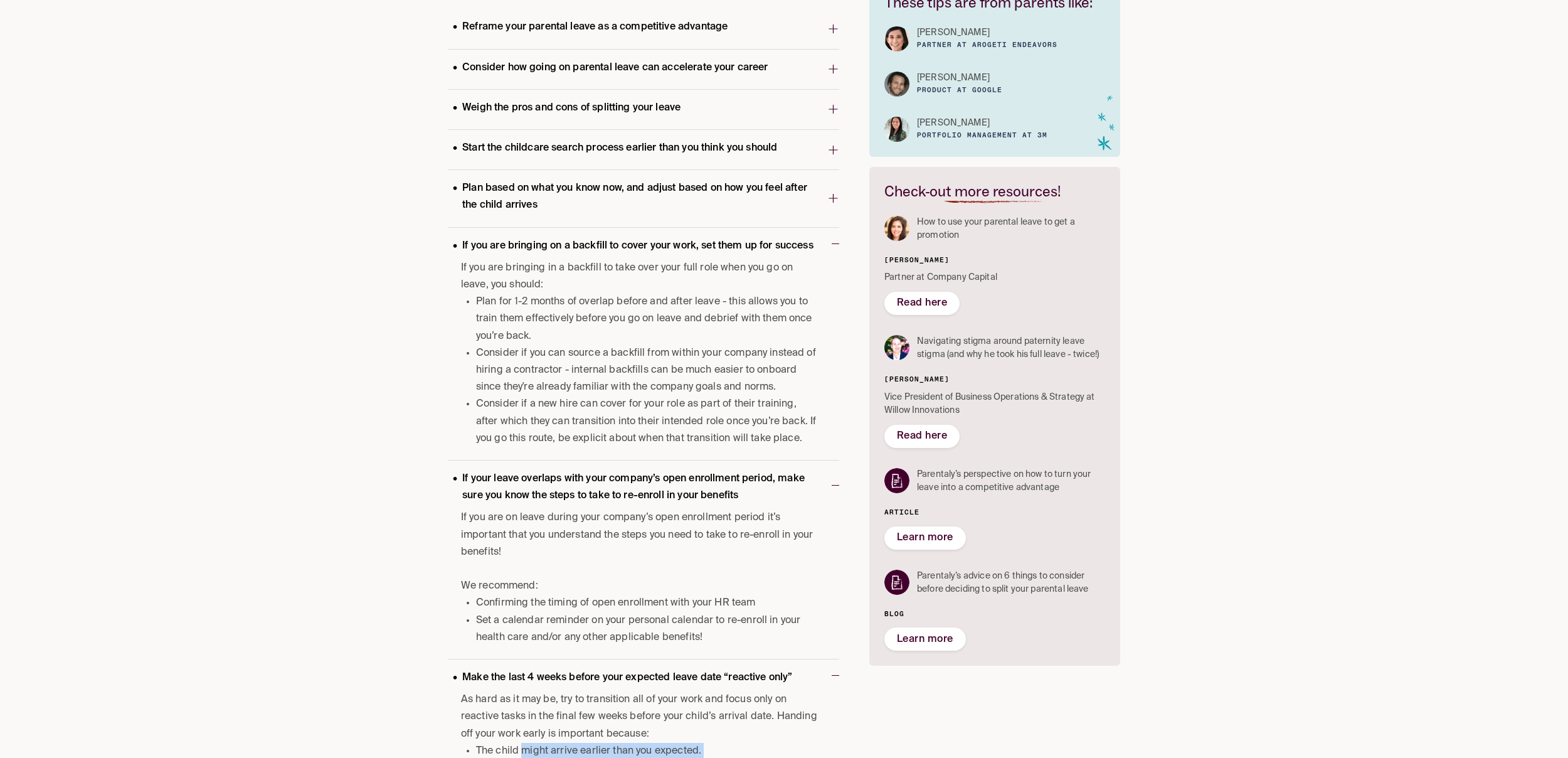
scroll to position [155, 0]
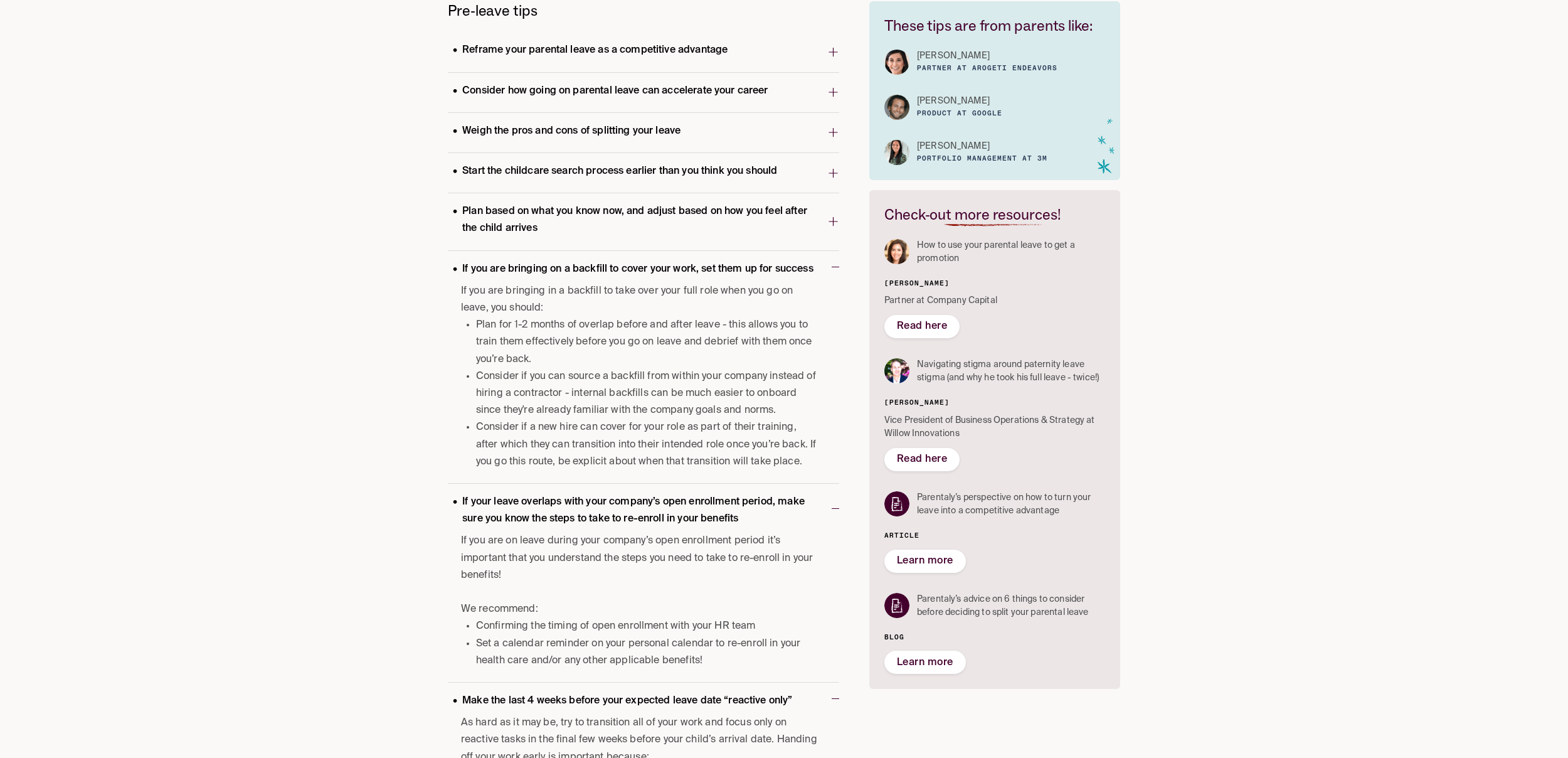
click at [597, 212] on p "Plan based on what you know now, and adjust based on how you feel after the chi…" at bounding box center [637, 220] width 379 height 34
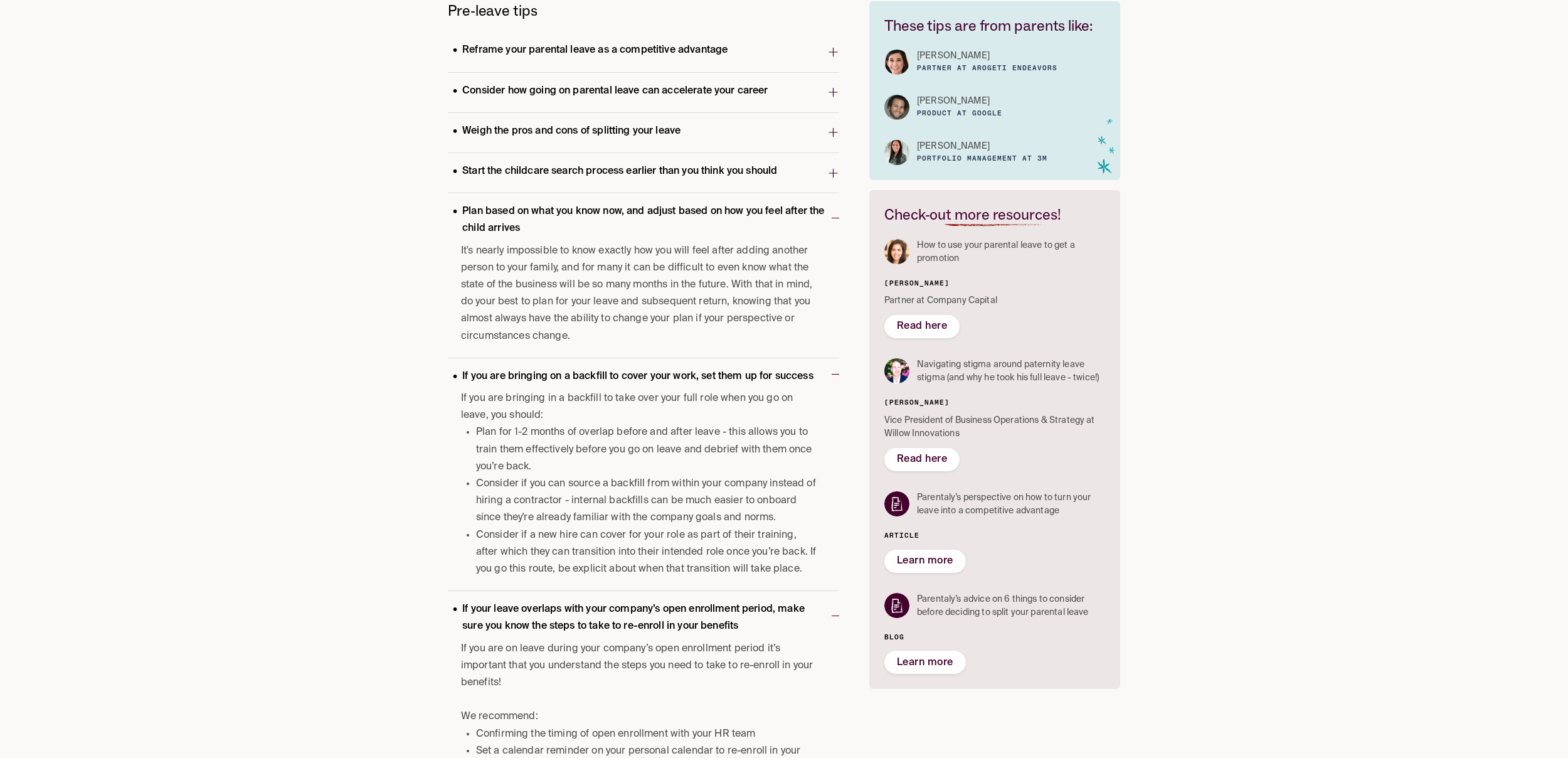
click at [634, 163] on span "Start the childcare search process earlier than you think you should" at bounding box center [637, 173] width 379 height 24
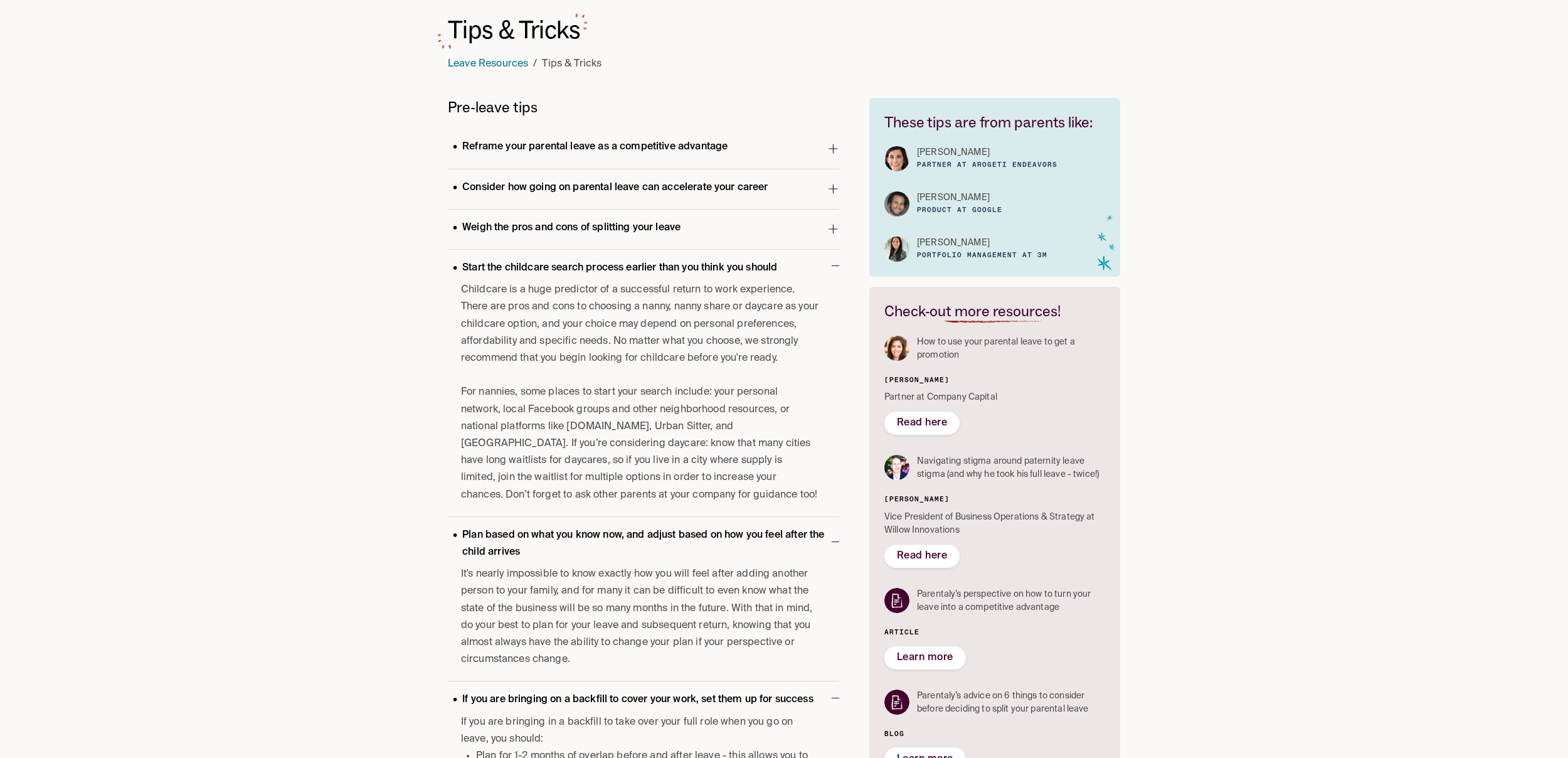
scroll to position [54, 0]
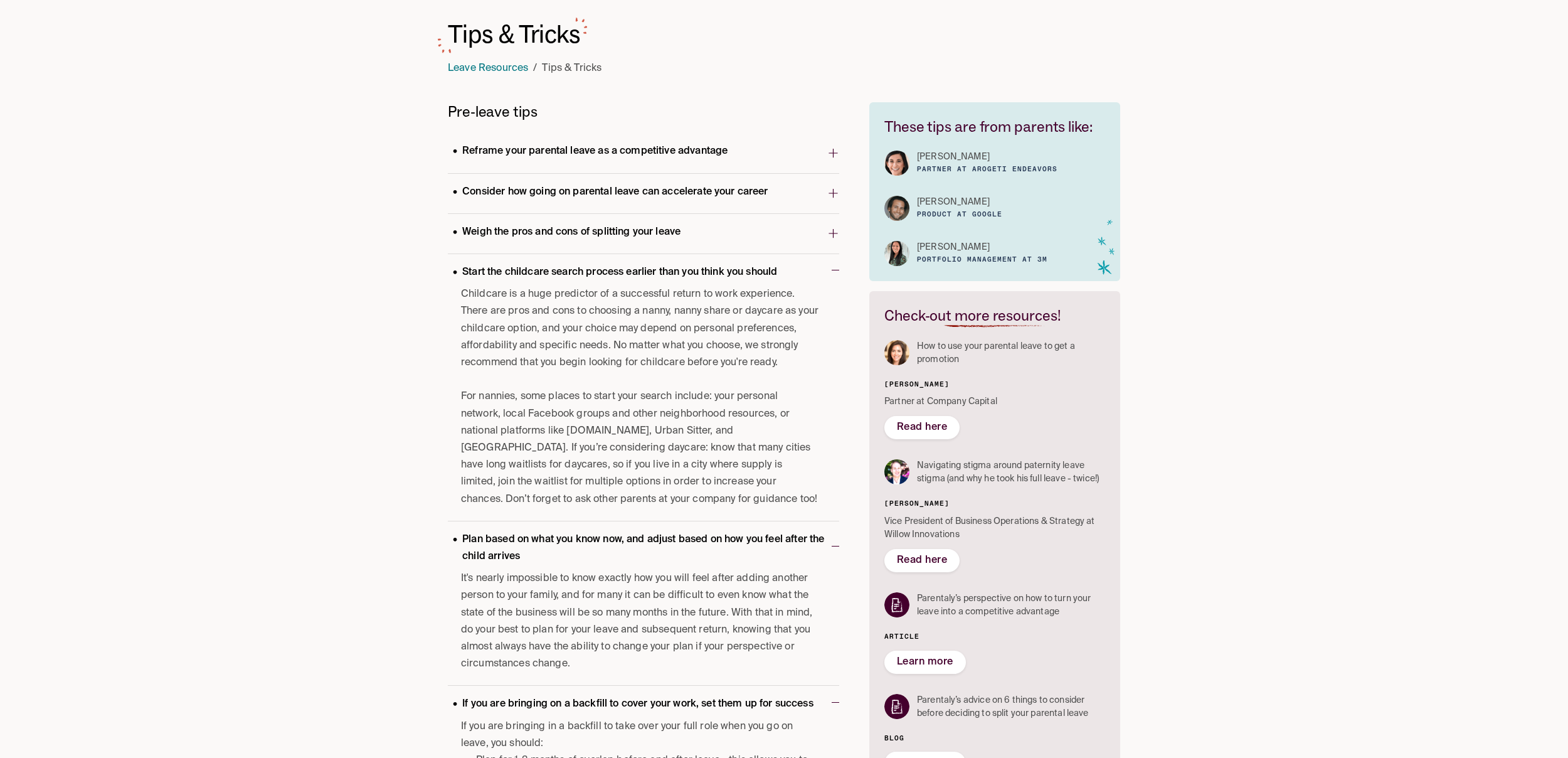
click at [593, 232] on p "Weigh the pros and cons of splitting your leave" at bounding box center [566, 233] width 237 height 17
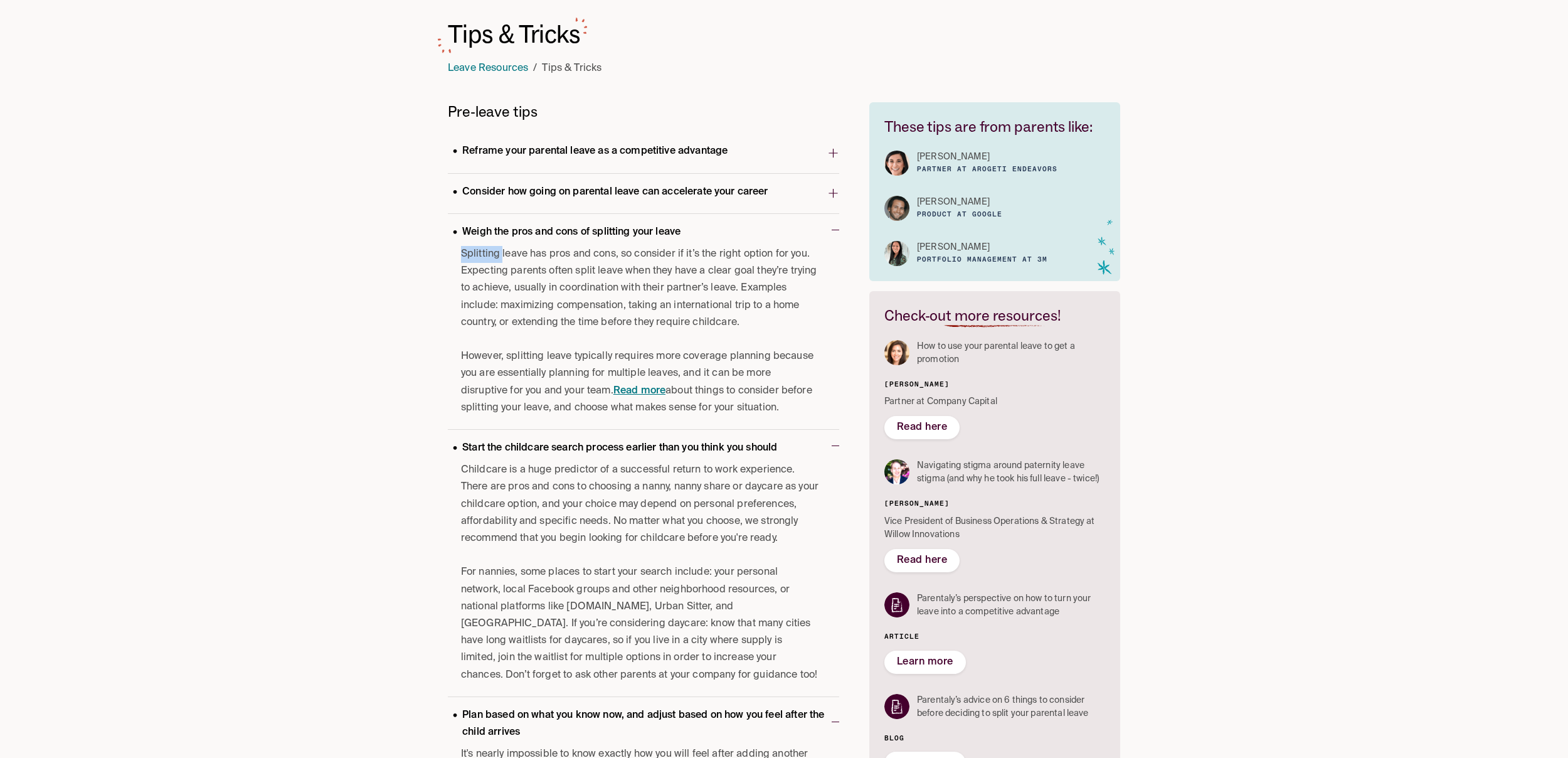
drag, startPoint x: 506, startPoint y: 259, endPoint x: 581, endPoint y: 328, distance: 101.9
click at [591, 338] on div "Splitting leave has pros and cons, so consider if it’s the right option for you…" at bounding box center [639, 331] width 358 height 171
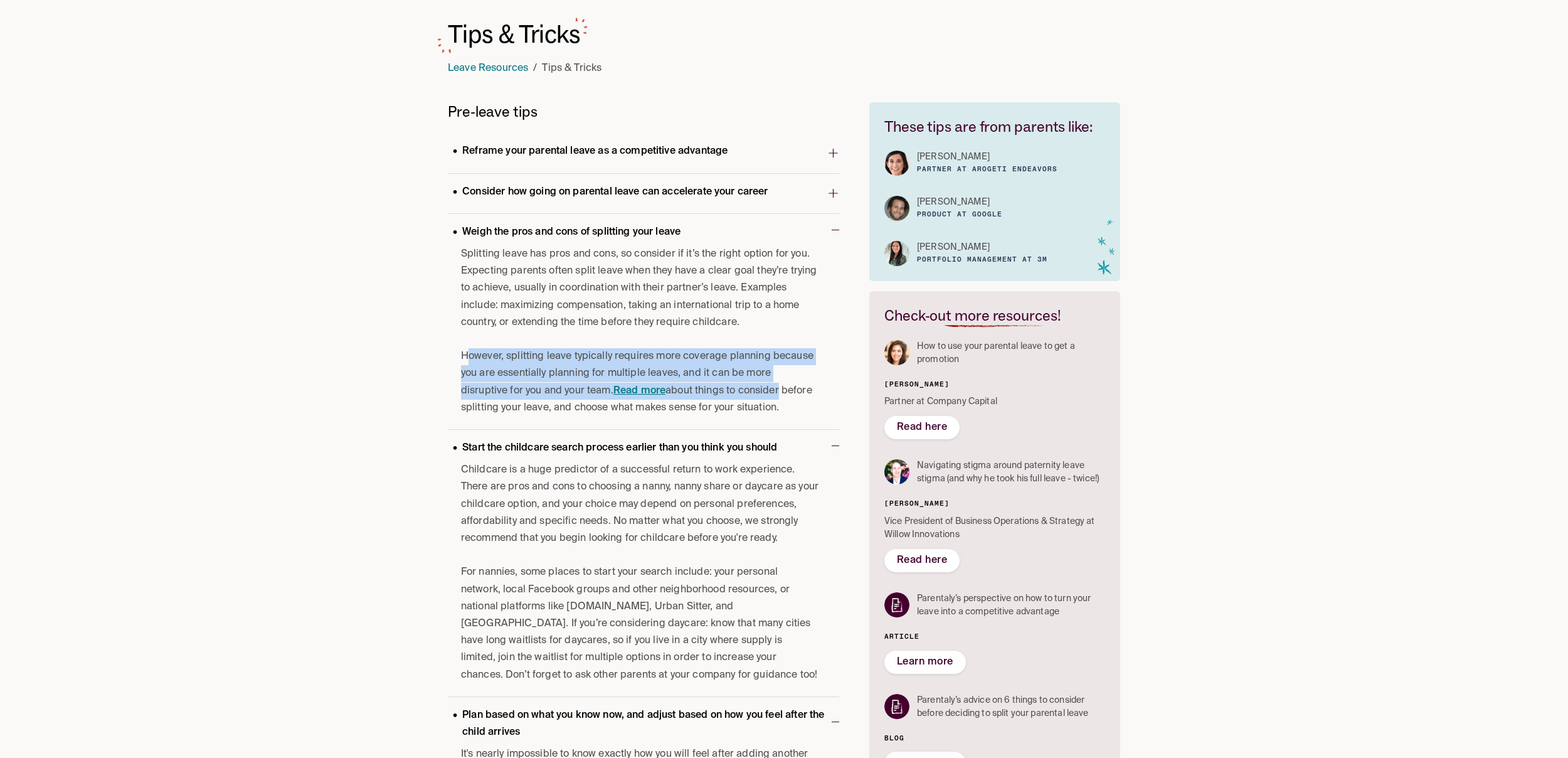
drag, startPoint x: 465, startPoint y: 357, endPoint x: 776, endPoint y: 385, distance: 312.3
click at [777, 385] on p "However, splitting leave typically requires more coverage planning because you …" at bounding box center [639, 381] width 358 height 68
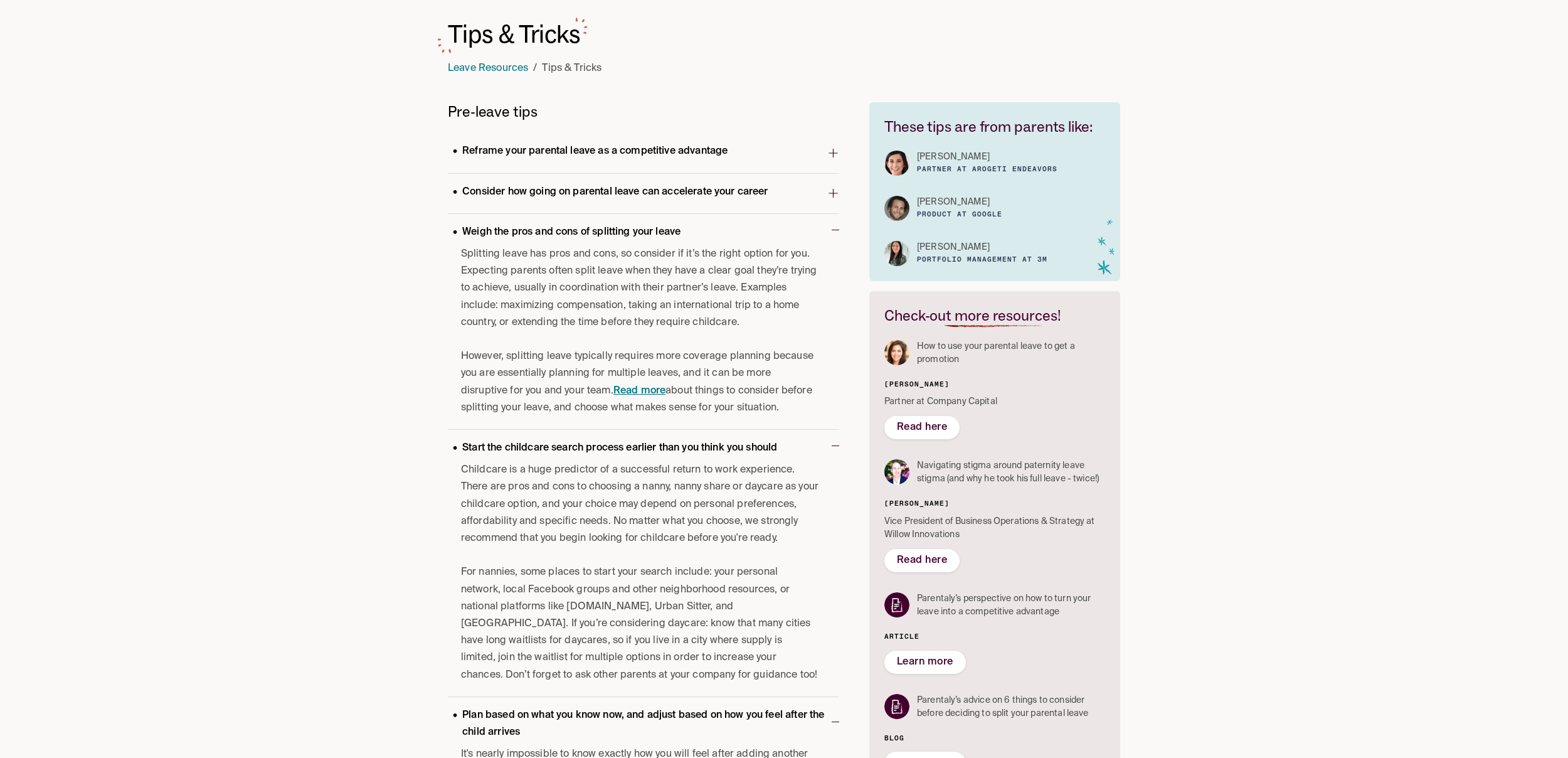
drag, startPoint x: 805, startPoint y: 415, endPoint x: 673, endPoint y: 398, distance: 133.1
click at [804, 415] on p "However, splitting leave typically requires more coverage planning because you …" at bounding box center [639, 381] width 358 height 68
click at [605, 190] on p "Consider how going on parental leave can accelerate your career" at bounding box center [610, 193] width 325 height 17
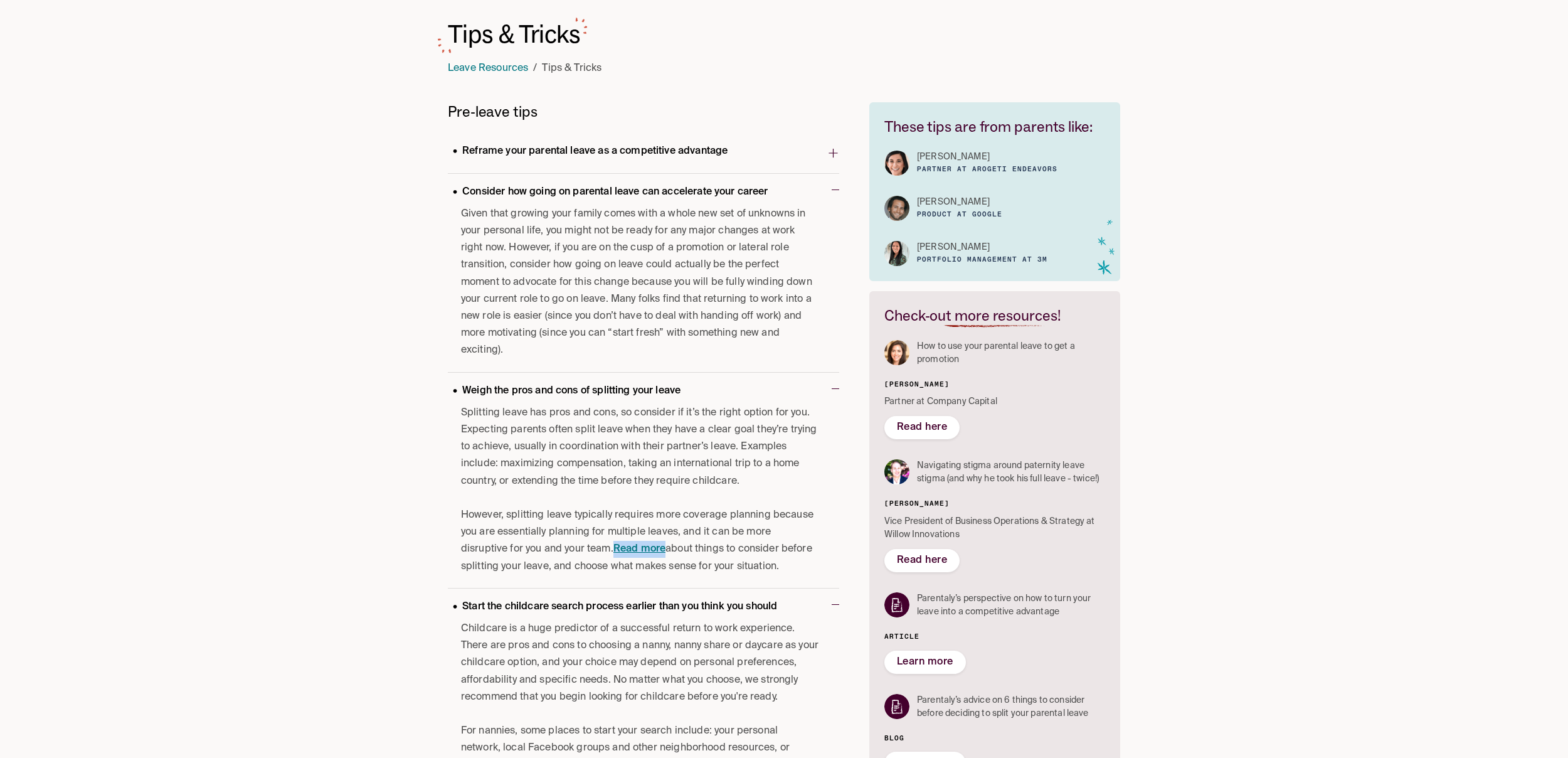
click at [595, 159] on p "Reframe your parental leave as a competitive advantage" at bounding box center [590, 151] width 285 height 17
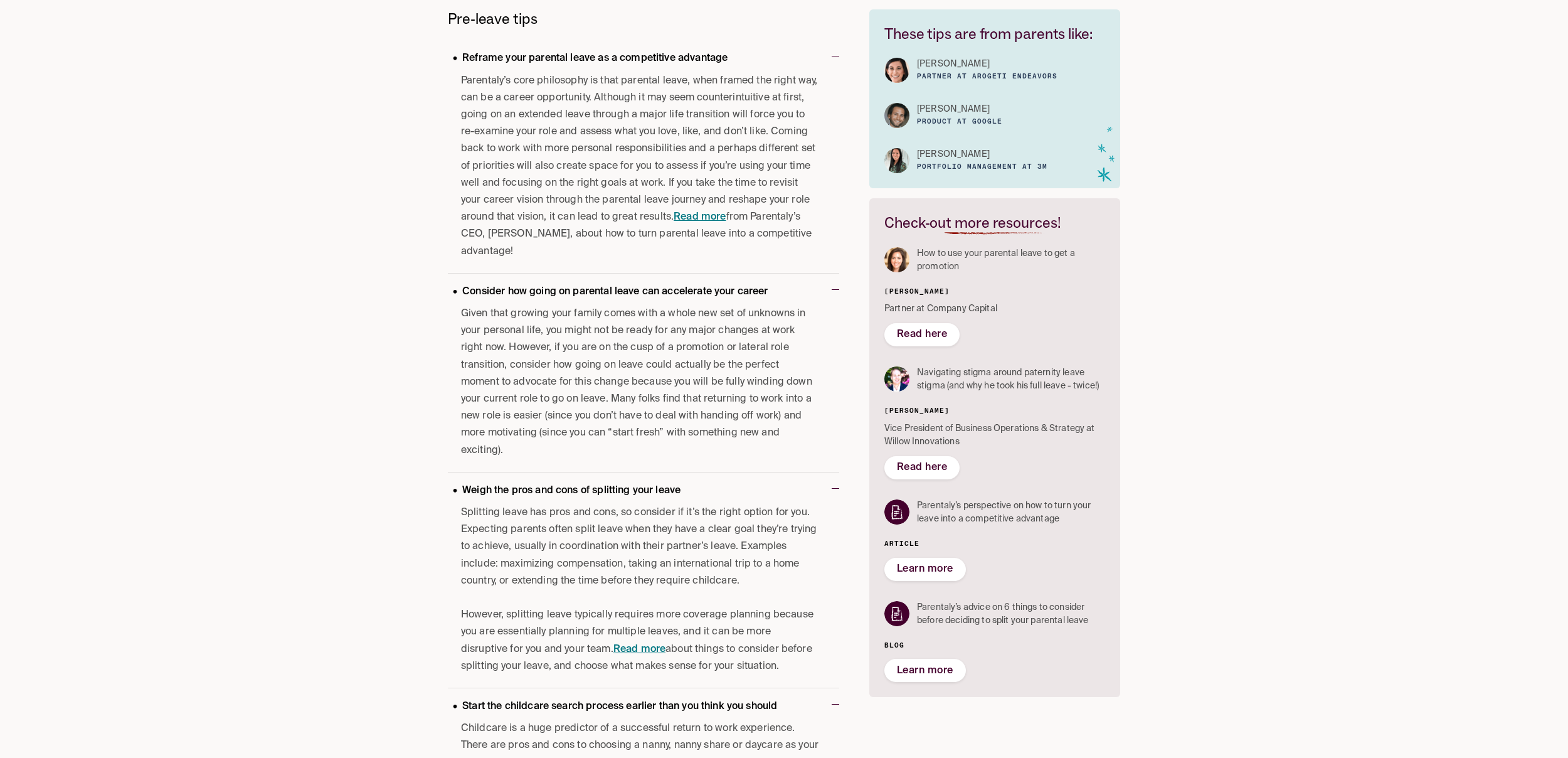
scroll to position [0, 0]
